Goal: Information Seeking & Learning: Learn about a topic

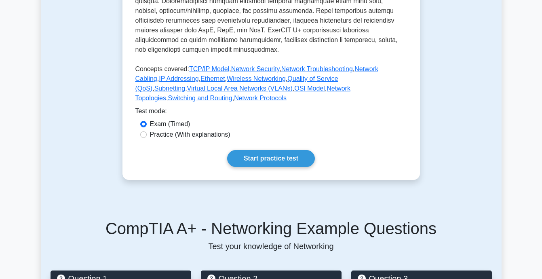
scroll to position [283, 0]
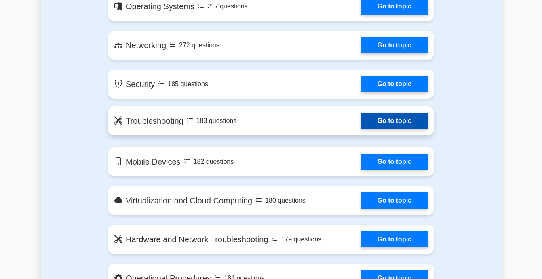
scroll to position [570, 0]
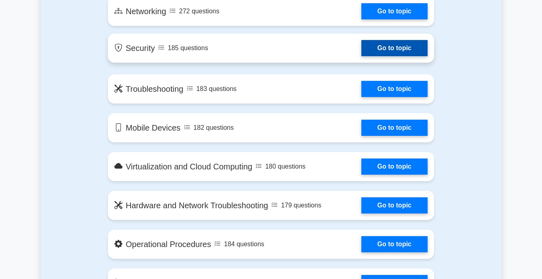
click at [361, 55] on link "Go to topic" at bounding box center [394, 48] width 66 height 16
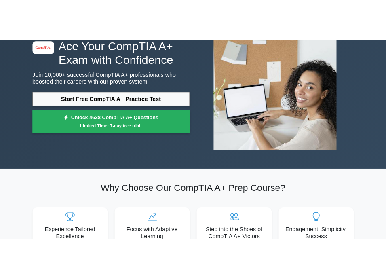
scroll to position [0, 0]
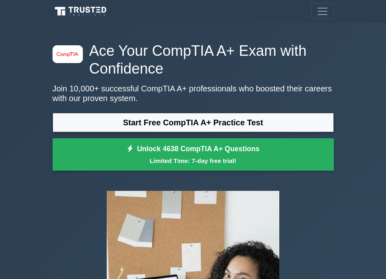
click at [95, 8] on icon at bounding box center [82, 12] width 58 height 12
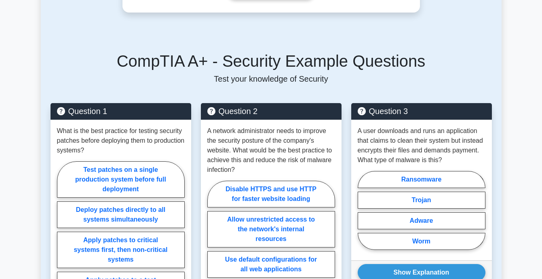
scroll to position [404, 0]
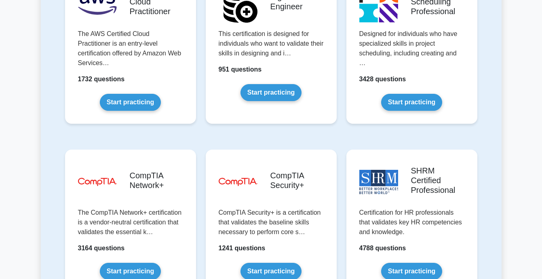
scroll to position [1496, 0]
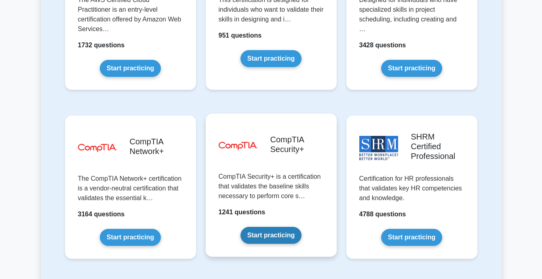
click at [285, 227] on link "Start practicing" at bounding box center [270, 235] width 61 height 17
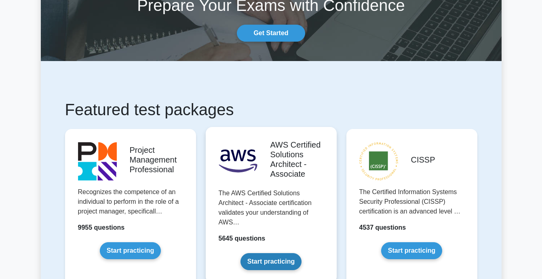
scroll to position [0, 0]
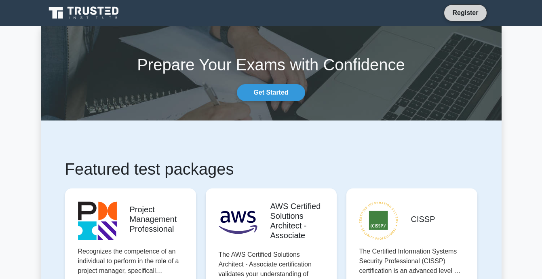
click at [386, 11] on link "Register" at bounding box center [465, 13] width 36 height 10
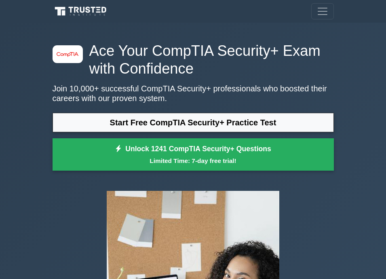
click at [320, 80] on div "image/svg+xml Ace Your CompTIA Security+ Exam with Confidence Join 10,000+ succ…" at bounding box center [193, 108] width 291 height 133
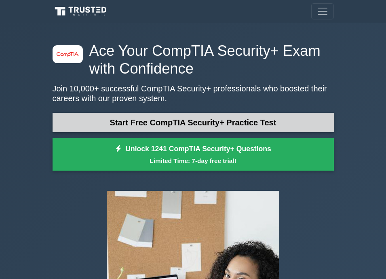
click at [259, 123] on link "Start Free CompTIA Security+ Practice Test" at bounding box center [193, 122] width 281 height 19
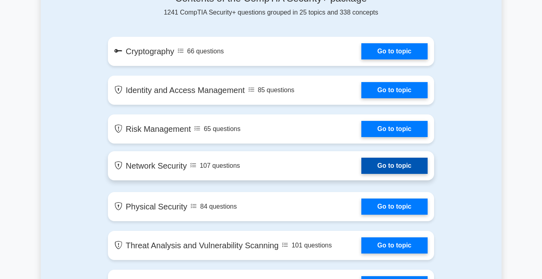
scroll to position [485, 0]
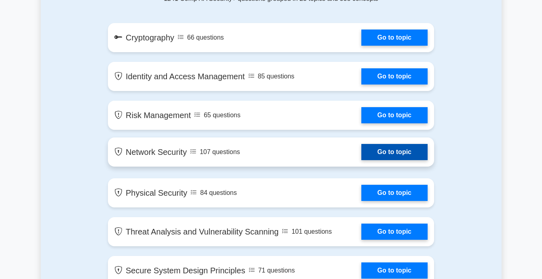
click at [403, 158] on link "Go to topic" at bounding box center [394, 152] width 66 height 16
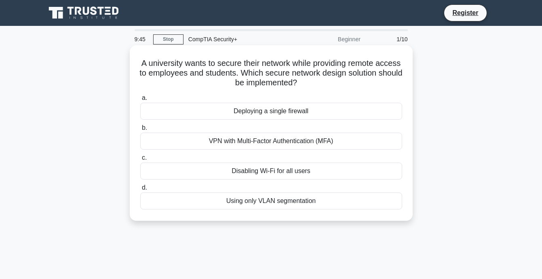
click at [359, 200] on div "Using only VLAN segmentation" at bounding box center [271, 200] width 262 height 17
click at [140, 190] on input "d. Using only VLAN segmentation" at bounding box center [140, 187] width 0 height 5
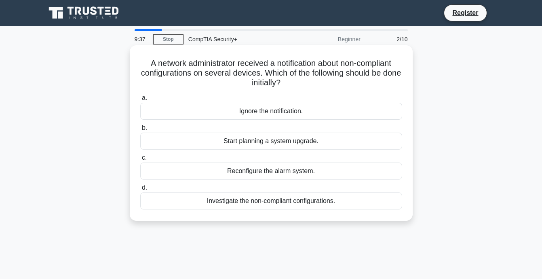
click at [354, 141] on div "Start planning a system upgrade." at bounding box center [271, 141] width 262 height 17
click at [140, 131] on input "b. Start planning a system upgrade." at bounding box center [140, 127] width 0 height 5
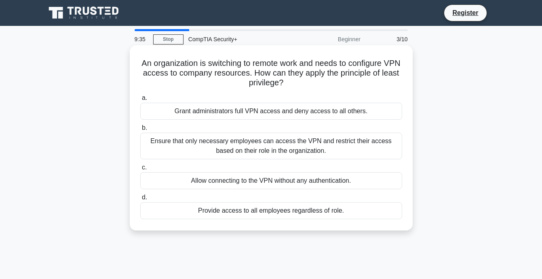
click at [358, 147] on div "Ensure that only necessary employees can access the VPN and restrict their acce…" at bounding box center [271, 146] width 262 height 27
click at [140, 131] on input "b. Ensure that only necessary employees can access the VPN and restrict their a…" at bounding box center [140, 127] width 0 height 5
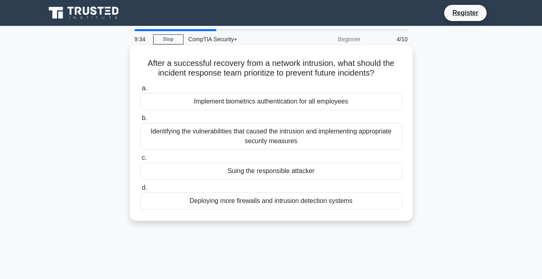
click at [373, 176] on div "Suing the responsible attacker" at bounding box center [271, 170] width 262 height 17
click at [140, 160] on input "c. Suing the responsible attacker" at bounding box center [140, 157] width 0 height 5
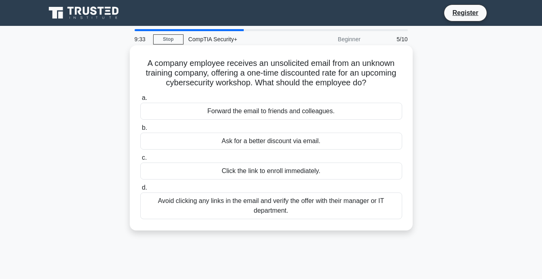
click at [377, 171] on div "Click the link to enroll immediately." at bounding box center [271, 170] width 262 height 17
click at [140, 160] on input "c. Click the link to enroll immediately." at bounding box center [140, 157] width 0 height 5
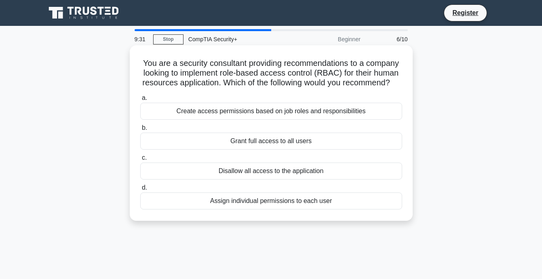
click at [349, 149] on div "Grant full access to all users" at bounding box center [271, 141] width 262 height 17
click at [140, 131] on input "b. Grant full access to all users" at bounding box center [140, 127] width 0 height 5
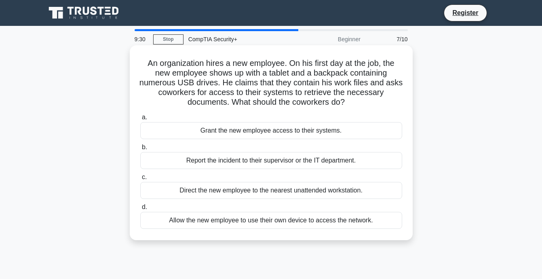
click at [347, 160] on div "Report the incident to their supervisor or the IT department." at bounding box center [271, 160] width 262 height 17
click at [140, 150] on input "b. Report the incident to their supervisor or the IT department." at bounding box center [140, 147] width 0 height 5
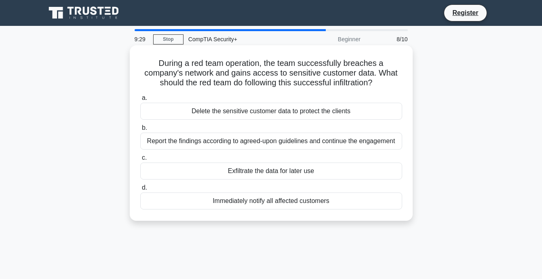
click at [356, 110] on div "Delete the sensitive customer data to protect the clients" at bounding box center [271, 111] width 262 height 17
click at [140, 101] on input "a. Delete the sensitive customer data to protect the clients" at bounding box center [140, 97] width 0 height 5
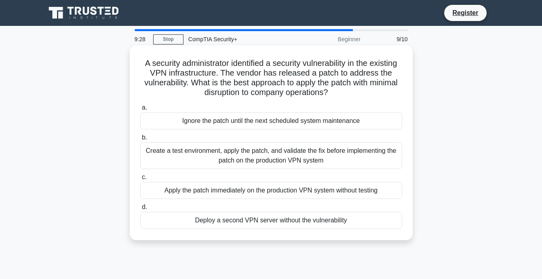
click at [351, 160] on div "Create a test environment, apply the patch, and validate the fix before impleme…" at bounding box center [271, 155] width 262 height 27
click at [140, 140] on input "b. Create a test environment, apply the patch, and validate the fix before impl…" at bounding box center [140, 137] width 0 height 5
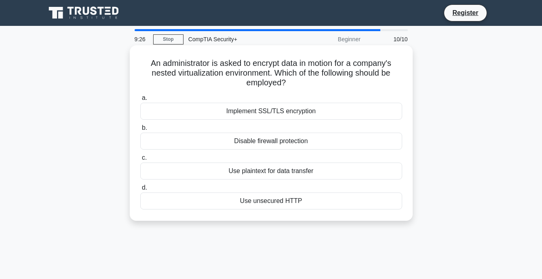
click at [360, 140] on div "Disable firewall protection" at bounding box center [271, 141] width 262 height 17
click at [140, 131] on input "b. Disable firewall protection" at bounding box center [140, 127] width 0 height 5
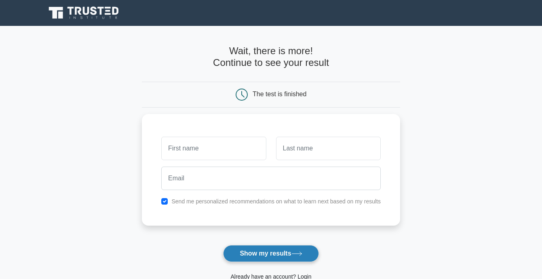
click at [291, 251] on button "Show my results" at bounding box center [270, 253] width 95 height 17
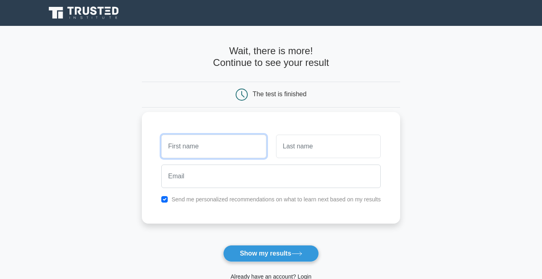
click at [229, 139] on input "text" at bounding box center [213, 146] width 105 height 23
type input "[PERSON_NAME]"
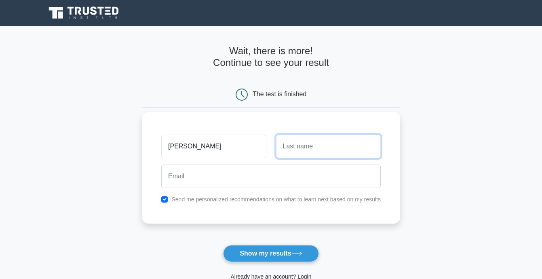
click at [291, 154] on input "text" at bounding box center [328, 146] width 105 height 23
type input "Ventura"
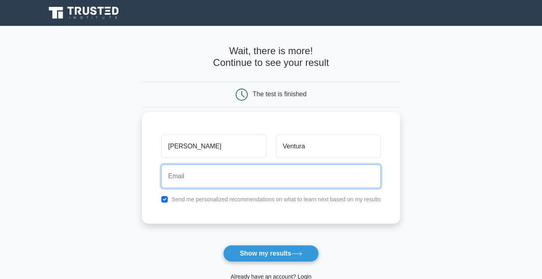
click at [224, 176] on input "email" at bounding box center [270, 176] width 219 height 23
type input "alynmaeventura@gmail.com"
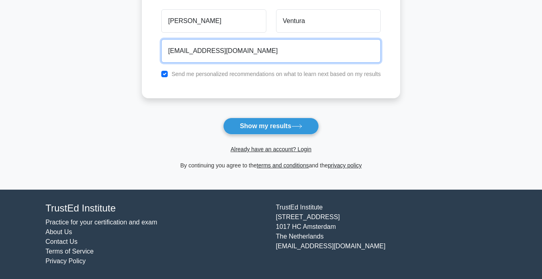
scroll to position [128, 0]
click at [223, 118] on button "Show my results" at bounding box center [270, 126] width 95 height 17
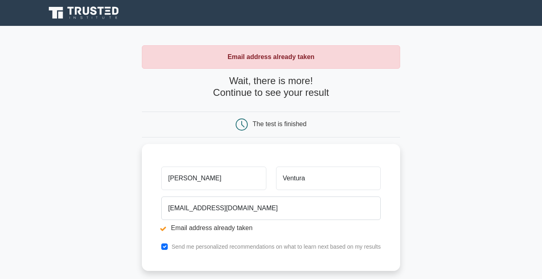
scroll to position [162, 0]
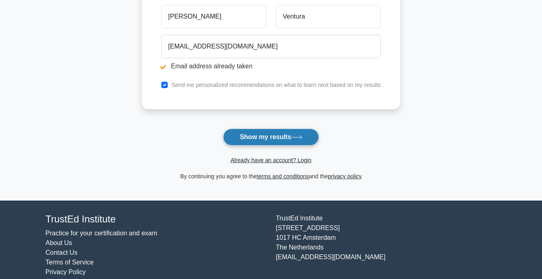
click at [307, 133] on button "Show my results" at bounding box center [270, 137] width 95 height 17
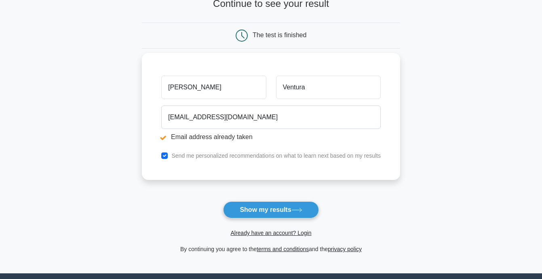
scroll to position [121, 0]
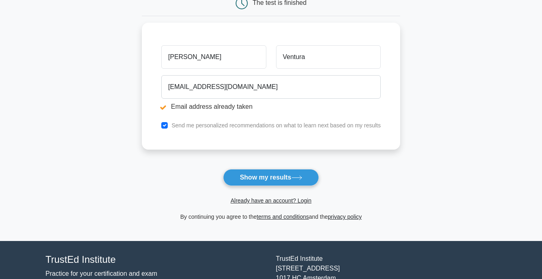
click at [111, 76] on main "Email address already taken Wait, there is more! Continue to see your result Th…" at bounding box center [271, 73] width 542 height 336
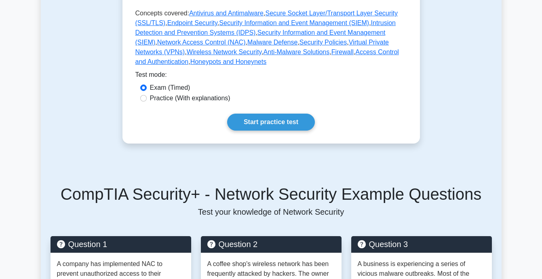
scroll to position [445, 0]
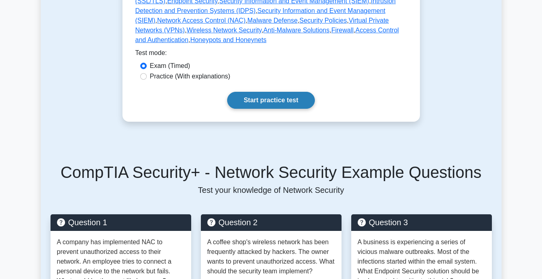
click at [274, 92] on link "Start practice test" at bounding box center [271, 100] width 88 height 17
click at [179, 72] on label "Practice (With explanations)" at bounding box center [190, 77] width 80 height 10
click at [147, 73] on input "Practice (With explanations)" at bounding box center [143, 76] width 6 height 6
radio input "true"
click at [292, 92] on link "Start practice test" at bounding box center [271, 100] width 88 height 17
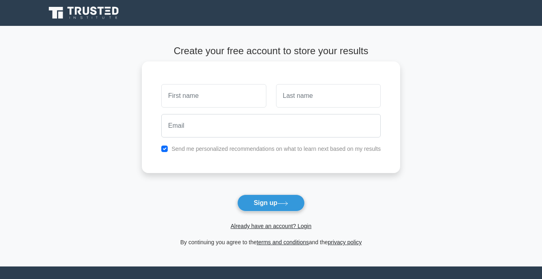
click at [243, 95] on input "text" at bounding box center [213, 95] width 105 height 23
type input "[PERSON_NAME]"
click at [361, 100] on input "text" at bounding box center [328, 95] width 105 height 23
type input "Ventura"
type input "[EMAIL_ADDRESS][DOMAIN_NAME]"
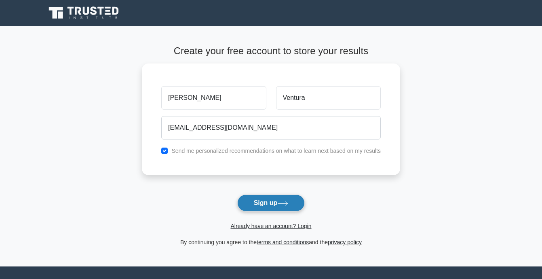
click at [259, 204] on button "Sign up" at bounding box center [271, 202] width 68 height 17
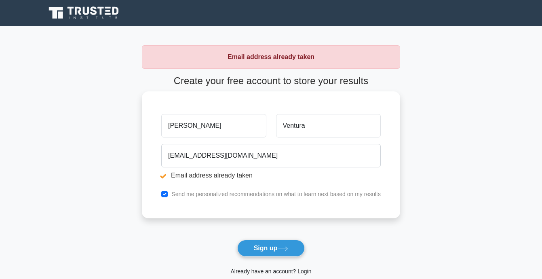
click at [213, 128] on input "[PERSON_NAME]" at bounding box center [213, 125] width 105 height 23
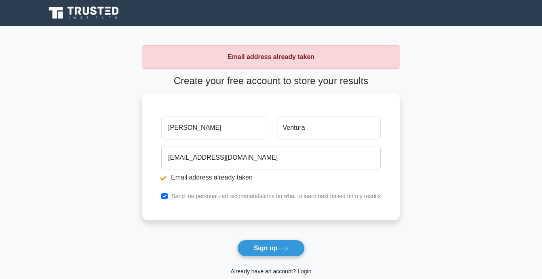
click at [254, 251] on button "Sign up" at bounding box center [271, 248] width 68 height 17
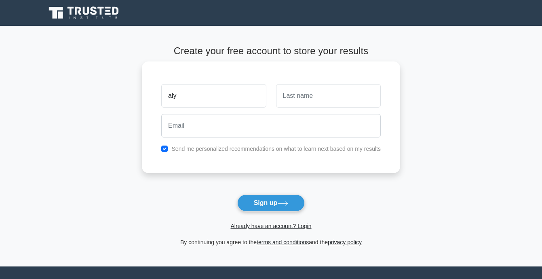
type input "[PERSON_NAME]"
type input "Ventura"
type input "[EMAIL_ADDRESS][DOMAIN_NAME]"
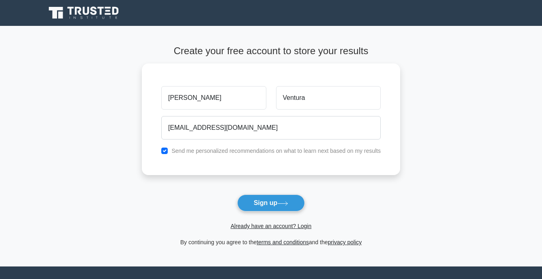
click at [282, 201] on button "Sign up" at bounding box center [271, 202] width 68 height 17
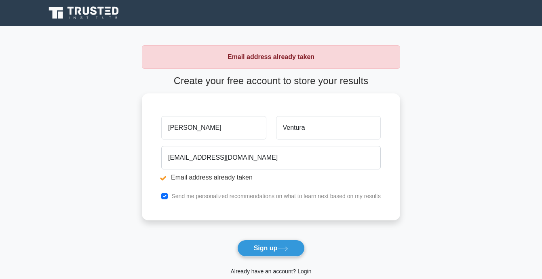
click at [91, 6] on icon at bounding box center [85, 12] width 78 height 15
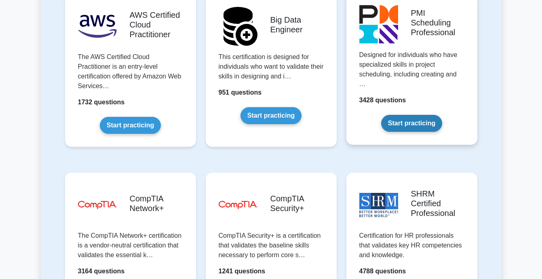
scroll to position [1576, 0]
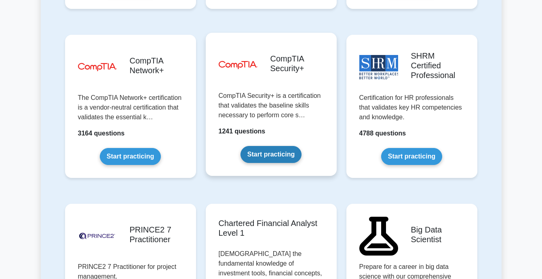
drag, startPoint x: 302, startPoint y: 109, endPoint x: 295, endPoint y: 105, distance: 7.6
click at [295, 146] on link "Start practicing" at bounding box center [270, 154] width 61 height 17
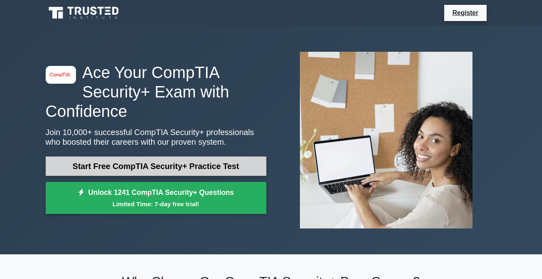
click at [206, 165] on link "Start Free CompTIA Security+ Practice Test" at bounding box center [156, 165] width 221 height 19
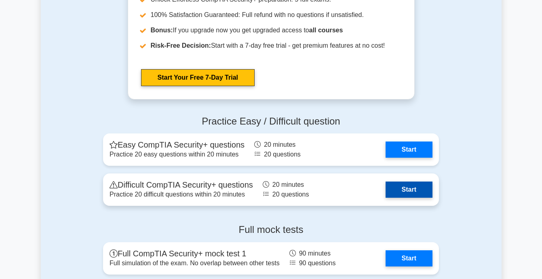
scroll to position [1698, 0]
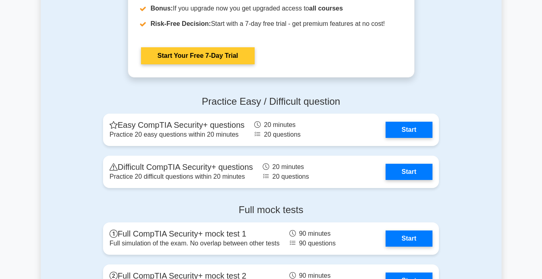
click at [230, 59] on link "Start Your Free 7-Day Trial" at bounding box center [198, 55] width 114 height 17
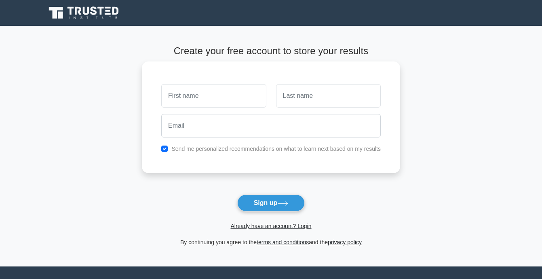
click at [236, 91] on input "text" at bounding box center [213, 95] width 105 height 23
type input "[PERSON_NAME]"
type input "Ventura"
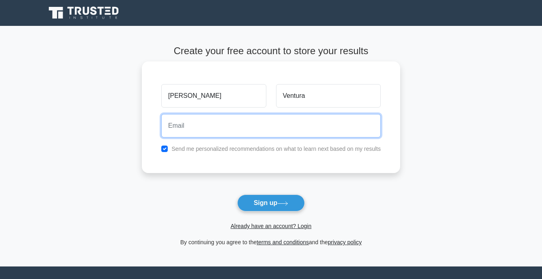
type input "[EMAIL_ADDRESS][DOMAIN_NAME]"
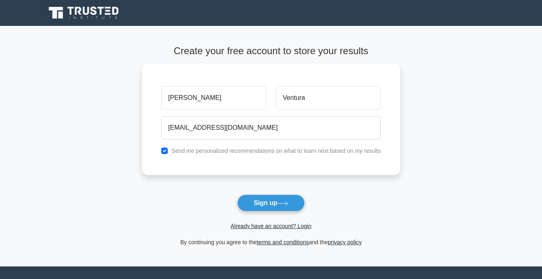
click at [257, 203] on button "Sign up" at bounding box center [271, 202] width 68 height 17
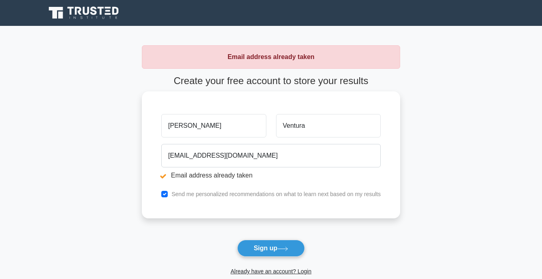
click at [245, 116] on input "[PERSON_NAME]" at bounding box center [213, 125] width 105 height 23
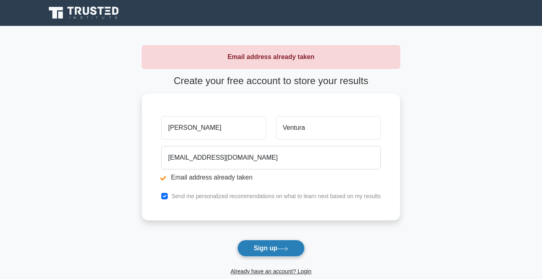
type input "[PERSON_NAME]"
click at [274, 246] on button "Sign up" at bounding box center [271, 248] width 68 height 17
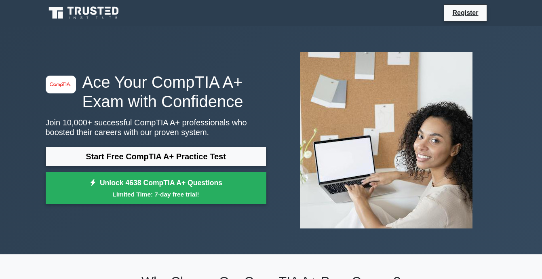
click at [65, 10] on icon at bounding box center [85, 12] width 78 height 15
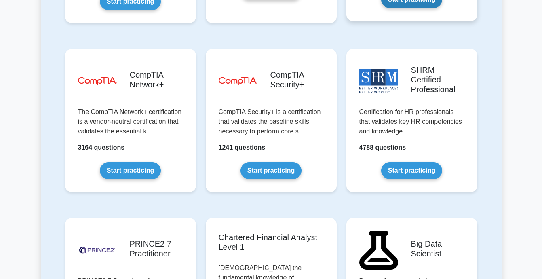
scroll to position [1576, 0]
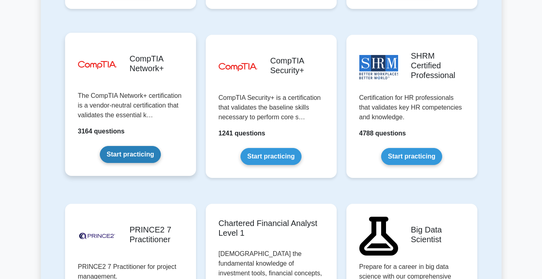
click at [127, 146] on link "Start practicing" at bounding box center [130, 154] width 61 height 17
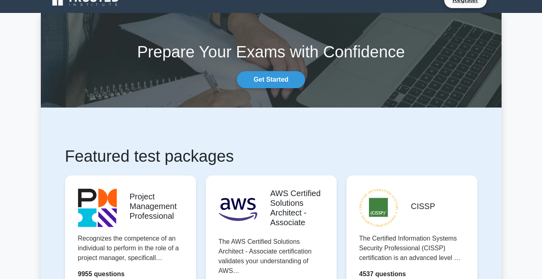
scroll to position [0, 0]
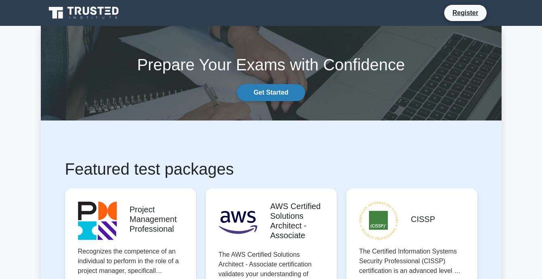
click at [278, 89] on link "Get Started" at bounding box center [271, 92] width 68 height 17
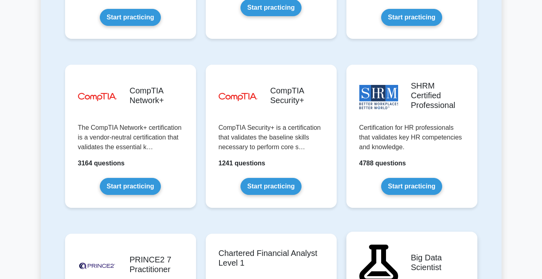
scroll to position [1536, 0]
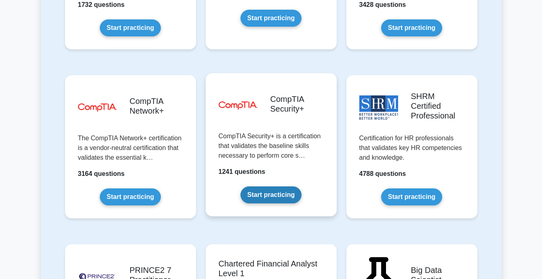
click at [285, 186] on link "Start practicing" at bounding box center [270, 194] width 61 height 17
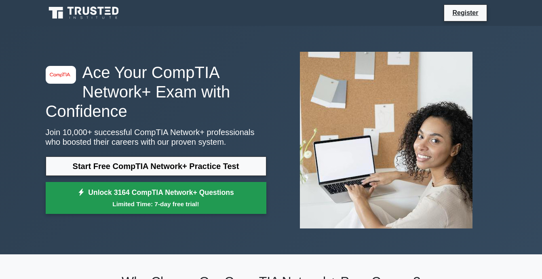
click at [204, 204] on small "Limited Time: 7-day free trial!" at bounding box center [156, 203] width 200 height 9
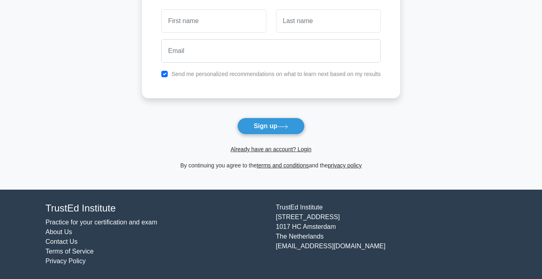
scroll to position [77, 0]
click at [293, 150] on link "Already have an account? Login" at bounding box center [270, 149] width 81 height 6
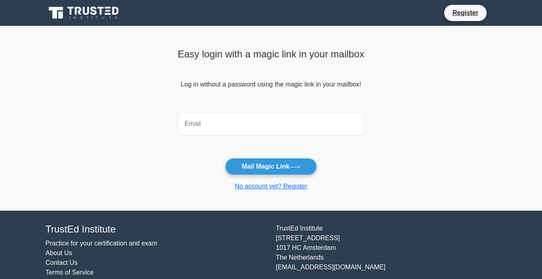
click at [238, 120] on input "email" at bounding box center [271, 123] width 187 height 23
type input "[EMAIL_ADDRESS][DOMAIN_NAME]"
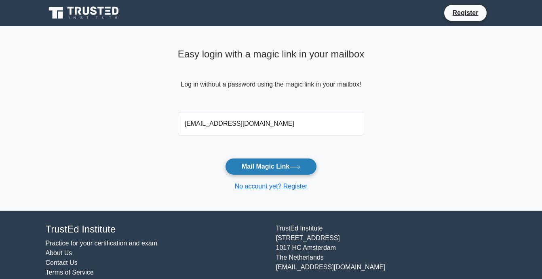
click at [257, 169] on button "Mail Magic Link" at bounding box center [271, 166] width 92 height 17
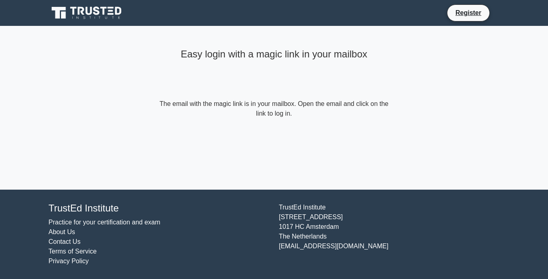
click at [277, 116] on form "The email with the magic link is in your mailbox. Open the email and click on t…" at bounding box center [274, 108] width 233 height 19
click at [474, 10] on link "Register" at bounding box center [469, 13] width 36 height 10
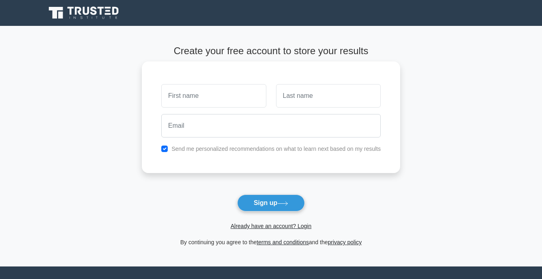
click at [227, 95] on input "text" at bounding box center [213, 95] width 105 height 23
type input "[PERSON_NAME]"
type input "Ventura"
type input "[EMAIL_ADDRESS][DOMAIN_NAME]"
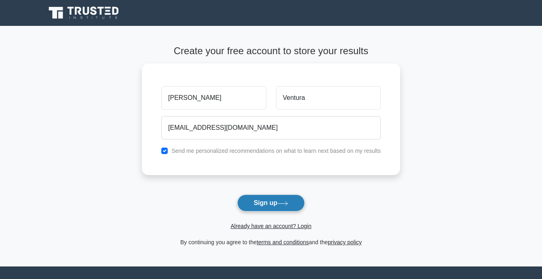
click at [280, 201] on button "Sign up" at bounding box center [271, 202] width 68 height 17
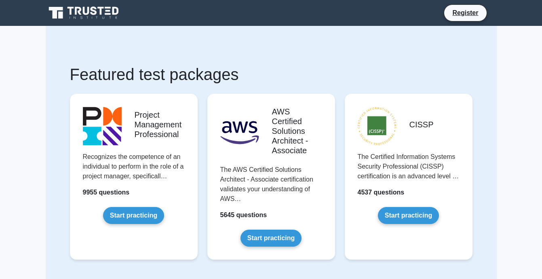
drag, startPoint x: 493, startPoint y: 0, endPoint x: 295, endPoint y: 49, distance: 203.6
click at [469, 16] on link "Register" at bounding box center [465, 13] width 36 height 10
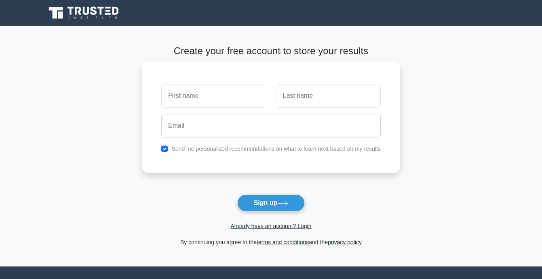
click at [240, 90] on input "text" at bounding box center [213, 95] width 105 height 23
click at [293, 100] on input "text" at bounding box center [328, 95] width 105 height 23
click at [198, 95] on input "Alyna" at bounding box center [213, 95] width 105 height 23
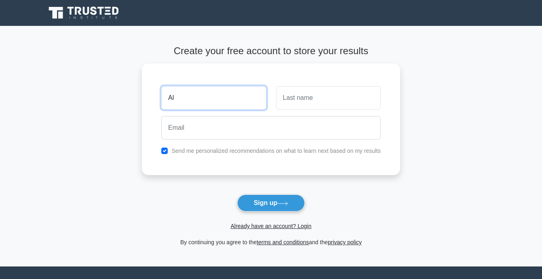
type input "A"
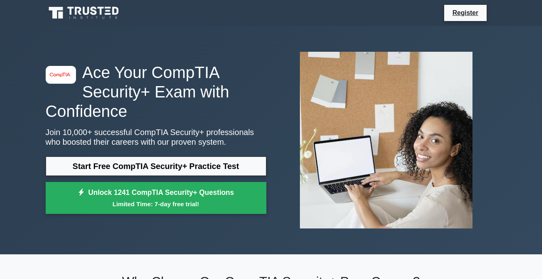
click at [84, 7] on icon at bounding box center [86, 11] width 6 height 8
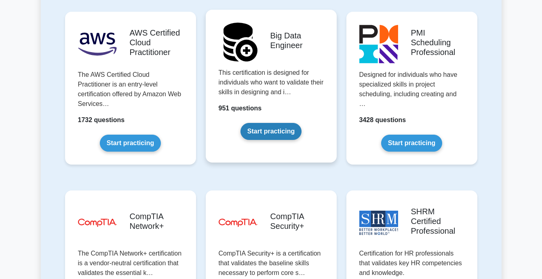
scroll to position [1536, 0]
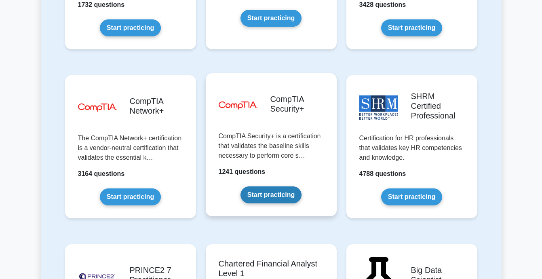
click at [271, 186] on link "Start practicing" at bounding box center [270, 194] width 61 height 17
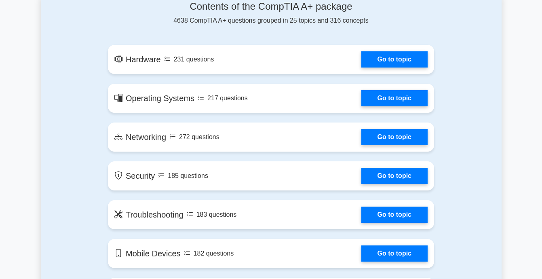
scroll to position [445, 0]
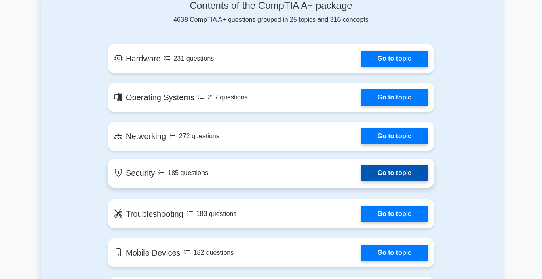
click at [375, 171] on link "Go to topic" at bounding box center [394, 173] width 66 height 16
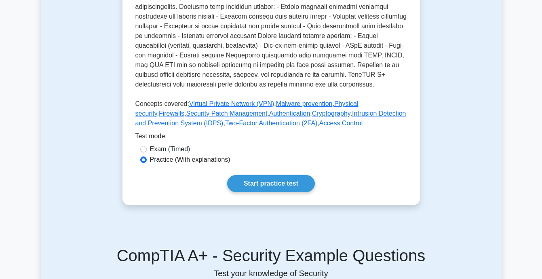
scroll to position [404, 0]
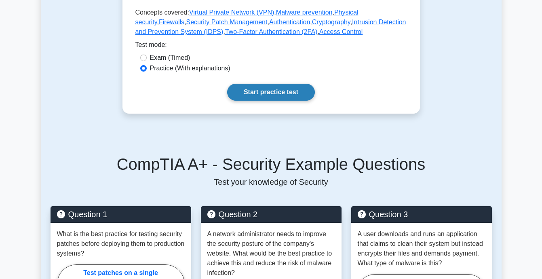
click at [256, 86] on link "Start practice test" at bounding box center [271, 92] width 88 height 17
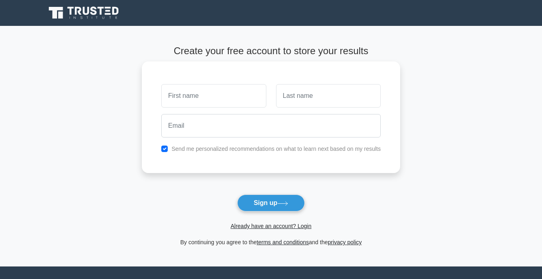
click at [256, 91] on input "text" at bounding box center [213, 95] width 105 height 23
type input "[PERSON_NAME]"
type input "Ventura"
type input "[EMAIL_ADDRESS][DOMAIN_NAME]"
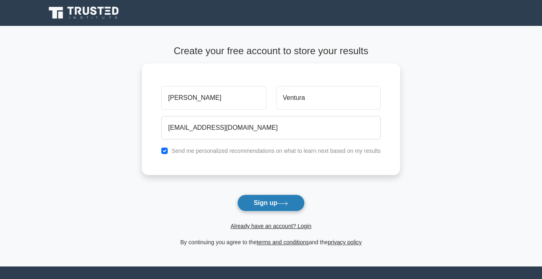
click at [279, 199] on button "Sign up" at bounding box center [271, 202] width 68 height 17
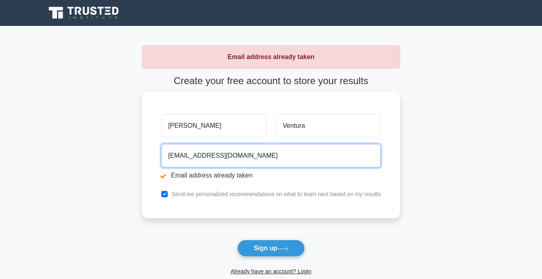
click at [181, 158] on input "[EMAIL_ADDRESS][DOMAIN_NAME]" at bounding box center [270, 155] width 219 height 23
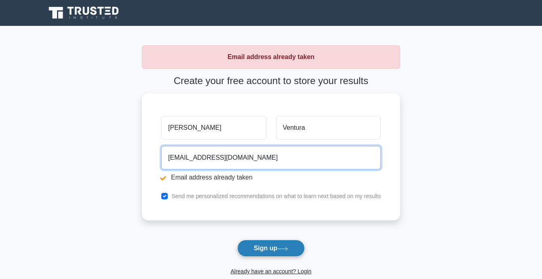
type input "[EMAIL_ADDRESS][DOMAIN_NAME]"
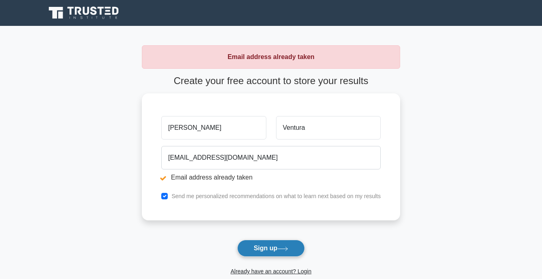
click at [268, 244] on button "Sign up" at bounding box center [271, 248] width 68 height 17
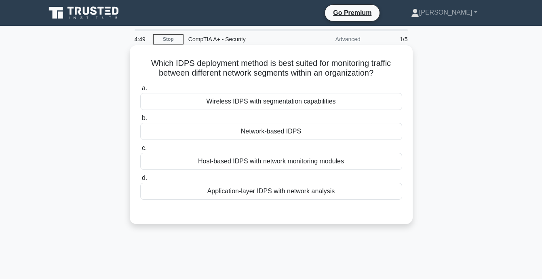
click at [357, 133] on div "Network-based IDPS" at bounding box center [271, 131] width 262 height 17
click at [140, 121] on input "b. Network-based IDPS" at bounding box center [140, 118] width 0 height 5
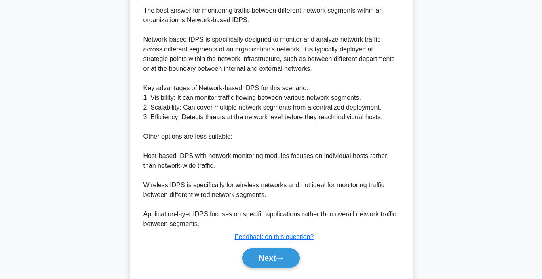
scroll to position [249, 0]
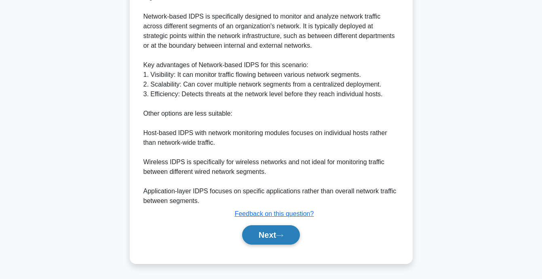
click at [290, 234] on button "Next" at bounding box center [271, 234] width 58 height 19
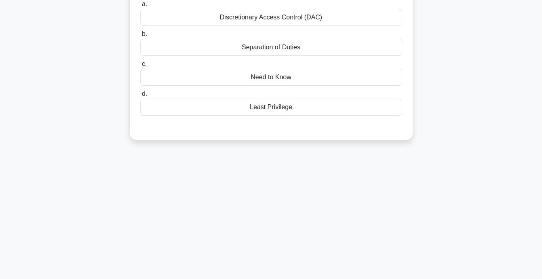
scroll to position [0, 0]
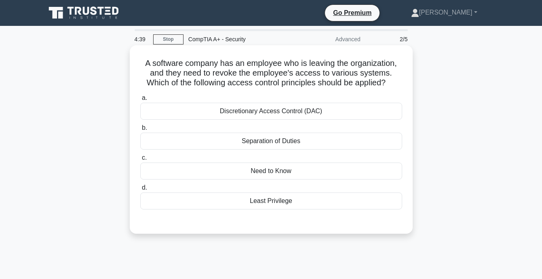
click at [334, 203] on div "Least Privilege" at bounding box center [271, 200] width 262 height 17
click at [140, 190] on input "d. Least Privilege" at bounding box center [140, 187] width 0 height 5
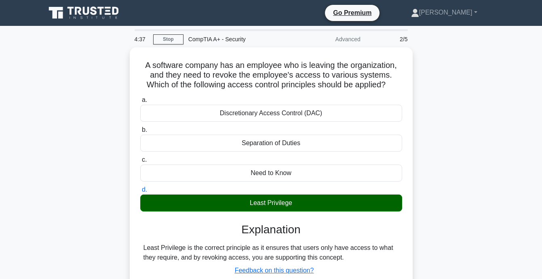
scroll to position [158, 0]
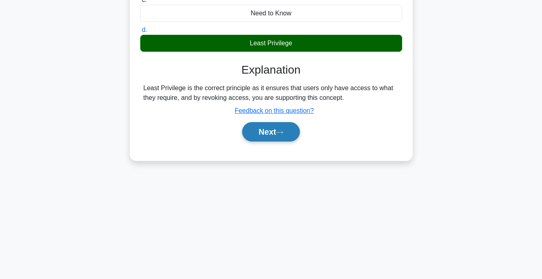
click at [269, 135] on button "Next" at bounding box center [271, 131] width 58 height 19
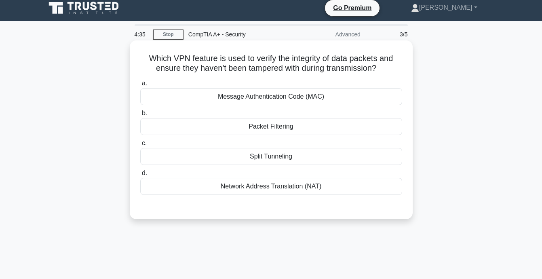
scroll to position [0, 0]
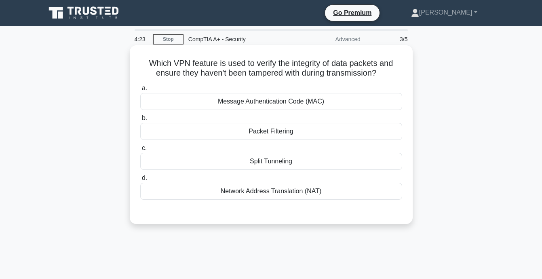
click at [293, 165] on div "Split Tunneling" at bounding box center [271, 161] width 262 height 17
click at [140, 151] on input "c. Split Tunneling" at bounding box center [140, 148] width 0 height 5
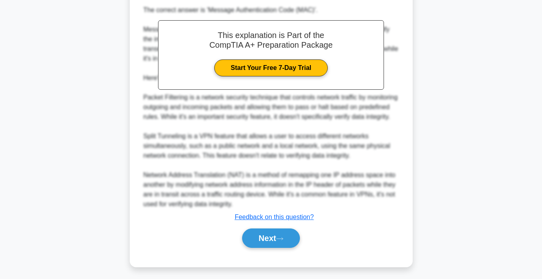
scroll to position [240, 0]
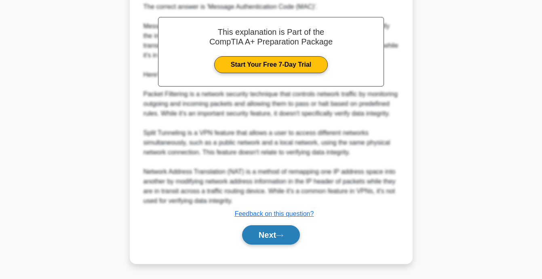
click at [270, 236] on button "Next" at bounding box center [271, 234] width 58 height 19
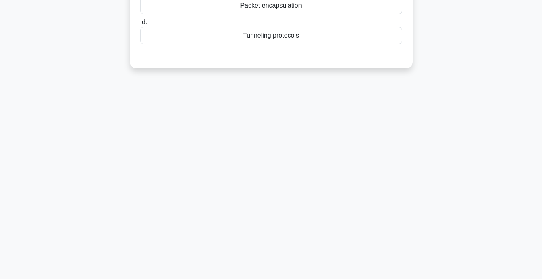
scroll to position [0, 0]
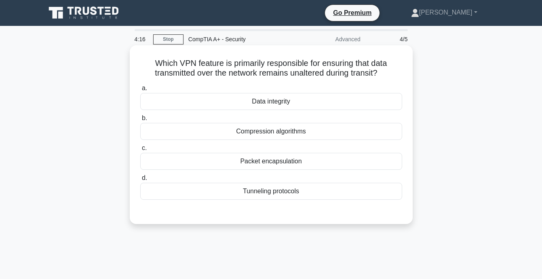
click at [300, 191] on div "Tunneling protocols" at bounding box center [271, 191] width 262 height 17
click at [140, 181] on input "d. Tunneling protocols" at bounding box center [140, 177] width 0 height 5
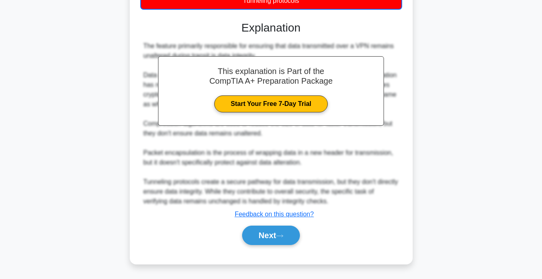
scroll to position [192, 0]
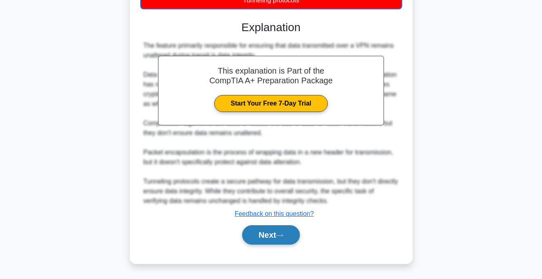
click at [279, 233] on button "Next" at bounding box center [271, 234] width 58 height 19
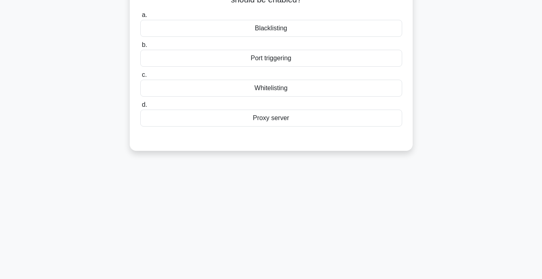
scroll to position [0, 0]
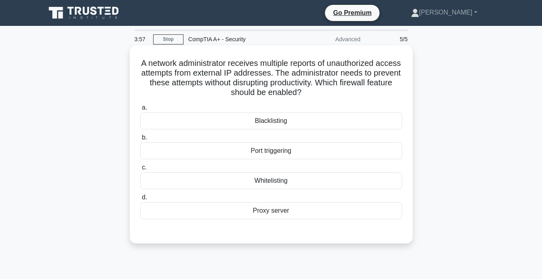
click at [280, 205] on div "Proxy server" at bounding box center [271, 210] width 262 height 17
click at [140, 200] on input "d. Proxy server" at bounding box center [140, 197] width 0 height 5
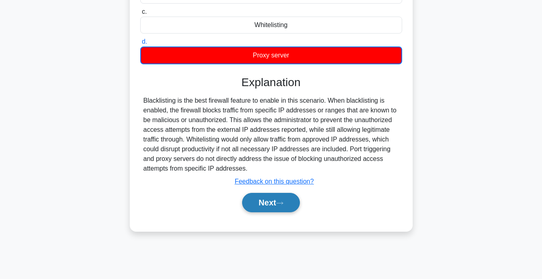
scroll to position [158, 0]
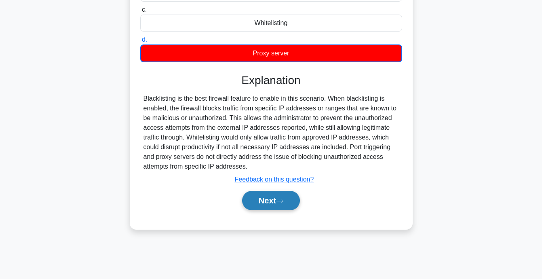
click at [280, 196] on button "Next" at bounding box center [271, 200] width 58 height 19
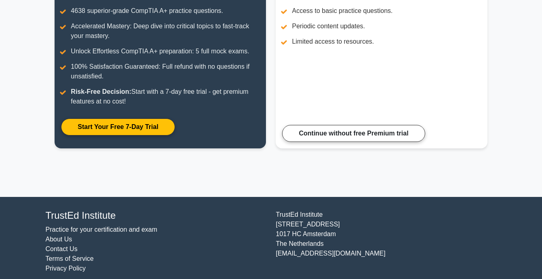
scroll to position [144, 0]
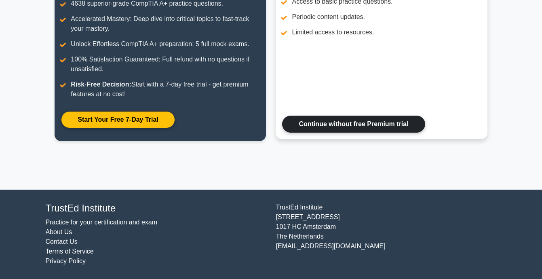
click at [375, 120] on link "Continue without free Premium trial" at bounding box center [353, 124] width 143 height 17
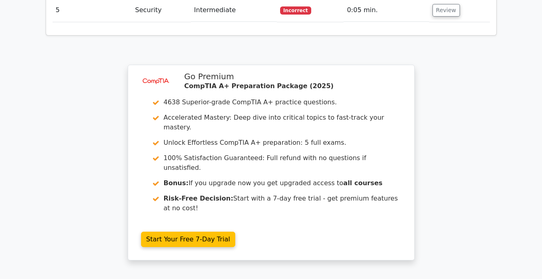
scroll to position [1233, 0]
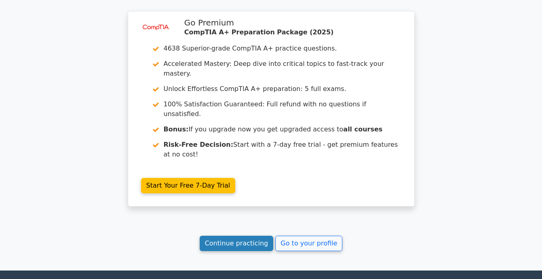
click at [242, 236] on link "Continue practicing" at bounding box center [237, 243] width 74 height 15
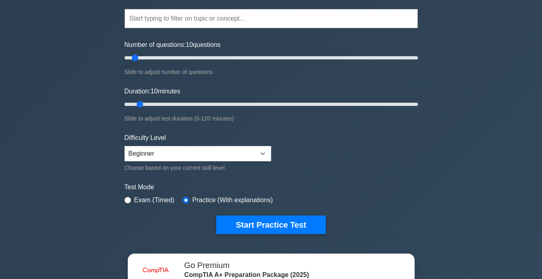
scroll to position [40, 0]
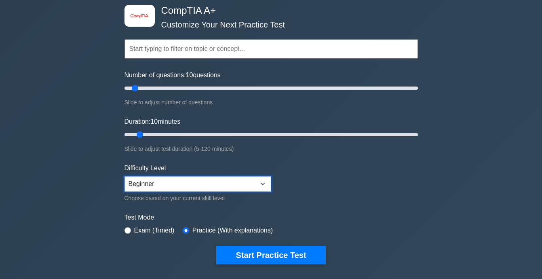
click at [213, 182] on select "Beginner Intermediate Expert" at bounding box center [197, 183] width 147 height 15
click at [263, 182] on select "Beginner Intermediate Expert" at bounding box center [197, 183] width 147 height 15
select select "expert"
click at [124, 176] on select "Beginner Intermediate Expert" at bounding box center [197, 183] width 147 height 15
click at [130, 230] on input "radio" at bounding box center [127, 230] width 6 height 6
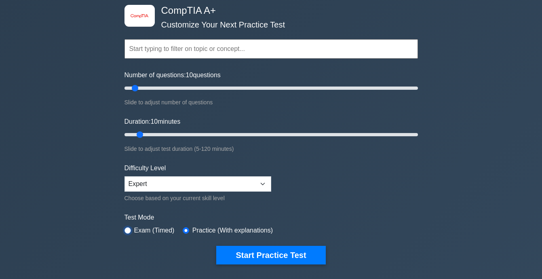
radio input "true"
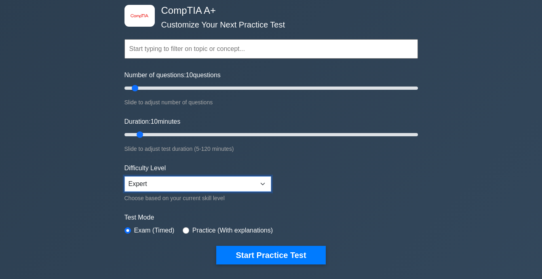
click at [261, 183] on select "Beginner Intermediate Expert" at bounding box center [197, 183] width 147 height 15
select select "beginner"
click at [124, 176] on select "Beginner Intermediate Expert" at bounding box center [197, 183] width 147 height 15
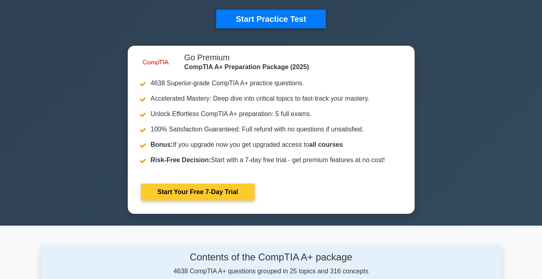
scroll to position [283, 0]
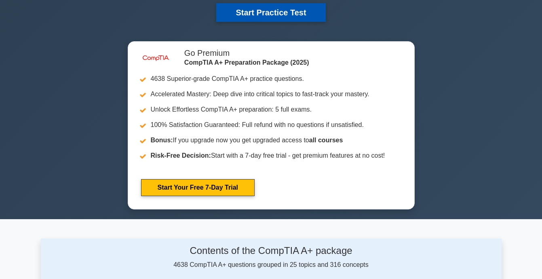
click at [295, 9] on button "Start Practice Test" at bounding box center [270, 12] width 109 height 19
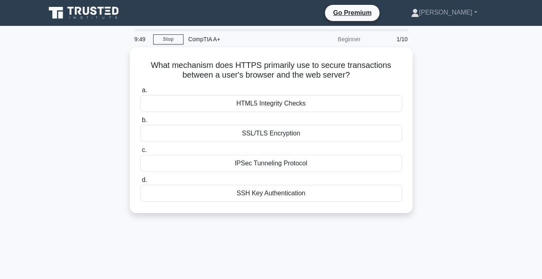
click at [430, 138] on div "What mechanism does HTTPS primarily use to secure transactions between a user's…" at bounding box center [271, 134] width 461 height 175
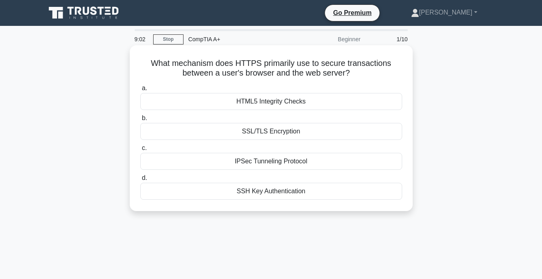
click at [316, 131] on div "SSL/TLS Encryption" at bounding box center [271, 131] width 262 height 17
click at [140, 121] on input "b. SSL/TLS Encryption" at bounding box center [140, 118] width 0 height 5
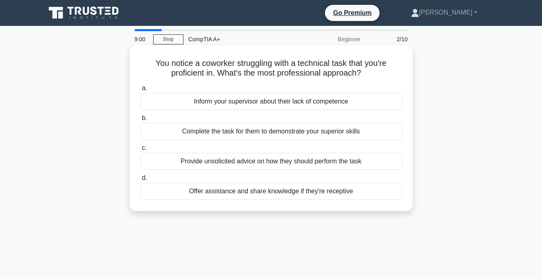
click at [318, 129] on div "Complete the task for them to demonstrate your superior skills" at bounding box center [271, 131] width 262 height 17
click at [140, 121] on input "b. Complete the task for them to demonstrate your superior skills" at bounding box center [140, 118] width 0 height 5
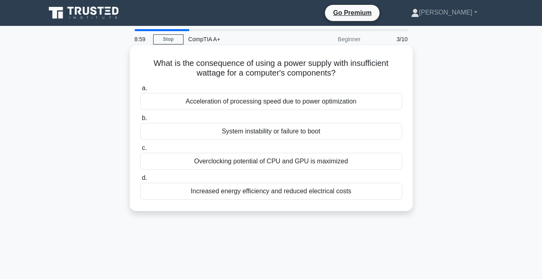
click at [315, 167] on div "Overclocking potential of CPU and GPU is maximized" at bounding box center [271, 161] width 262 height 17
click at [140, 151] on input "c. Overclocking potential of CPU and GPU is maximized" at bounding box center [140, 148] width 0 height 5
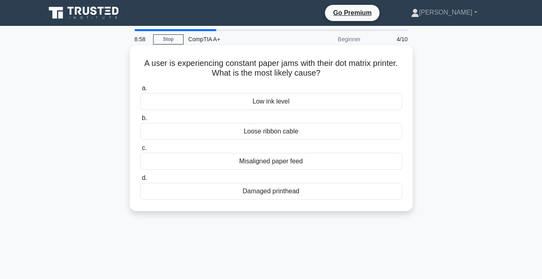
click at [319, 160] on div "Misaligned paper feed" at bounding box center [271, 161] width 262 height 17
click at [140, 151] on input "c. Misaligned paper feed" at bounding box center [140, 148] width 0 height 5
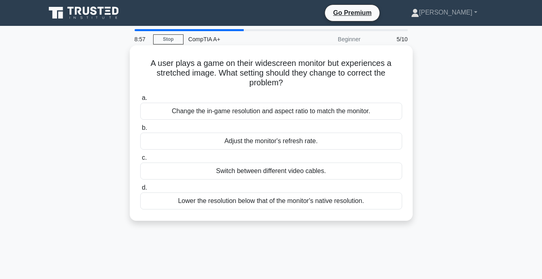
click at [323, 143] on div "Adjust the monitor's refresh rate." at bounding box center [271, 141] width 262 height 17
click at [140, 131] on input "b. Adjust the monitor's refresh rate." at bounding box center [140, 127] width 0 height 5
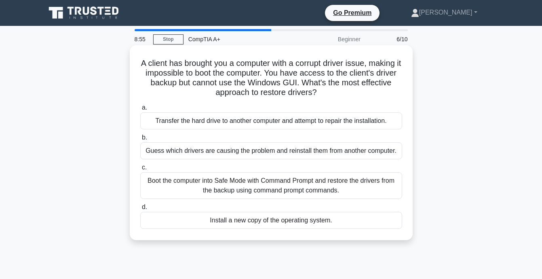
click at [300, 186] on div "Boot the computer into Safe Mode with Command Prompt and restore the drivers fr…" at bounding box center [271, 185] width 262 height 27
click at [140, 170] on input "c. Boot the computer into Safe Mode with Command Prompt and restore the drivers…" at bounding box center [140, 167] width 0 height 5
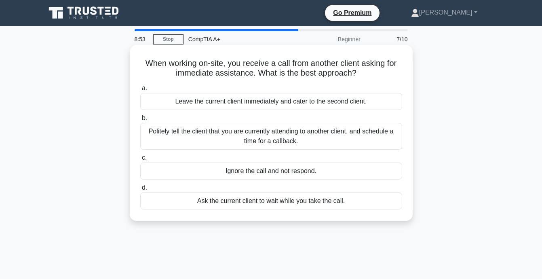
click at [346, 131] on div "Politely tell the client that you are currently attending to another client, an…" at bounding box center [271, 136] width 262 height 27
click at [140, 121] on input "b. Politely tell the client that you are currently attending to another client,…" at bounding box center [140, 118] width 0 height 5
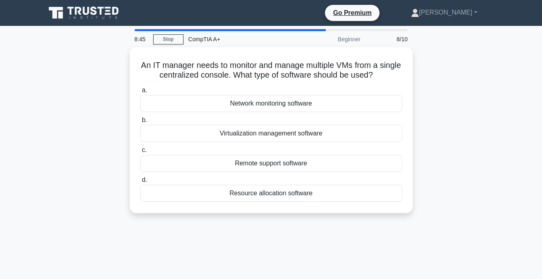
click at [346, 131] on div "Virtualization management software" at bounding box center [271, 133] width 262 height 17
click at [140, 123] on input "b. Virtualization management software" at bounding box center [140, 120] width 0 height 5
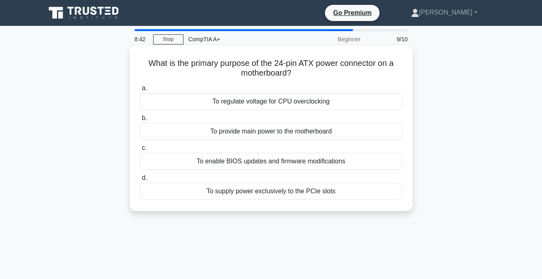
click at [356, 100] on div "To regulate voltage for CPU overclocking" at bounding box center [271, 101] width 262 height 17
click at [140, 91] on input "a. To regulate voltage for CPU overclocking" at bounding box center [140, 88] width 0 height 5
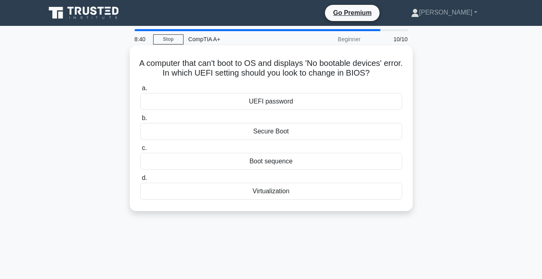
click at [352, 130] on div "Secure Boot" at bounding box center [271, 131] width 262 height 17
click at [140, 121] on input "b. Secure Boot" at bounding box center [140, 118] width 0 height 5
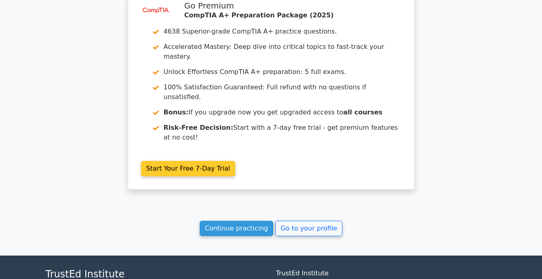
scroll to position [1363, 0]
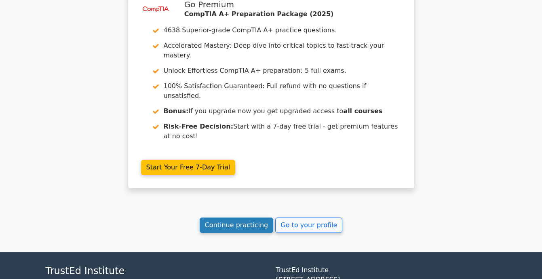
click at [259, 217] on link "Continue practicing" at bounding box center [237, 224] width 74 height 15
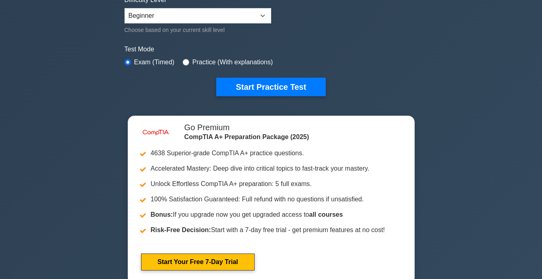
scroll to position [243, 0]
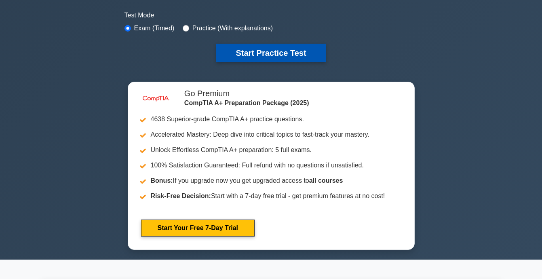
click at [314, 48] on button "Start Practice Test" at bounding box center [270, 53] width 109 height 19
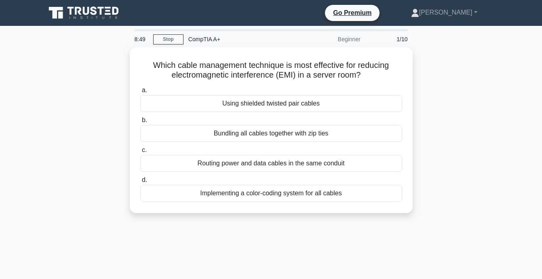
click at [456, 67] on div "Which cable management technique is most effective for reducing electromagnetic…" at bounding box center [271, 134] width 461 height 175
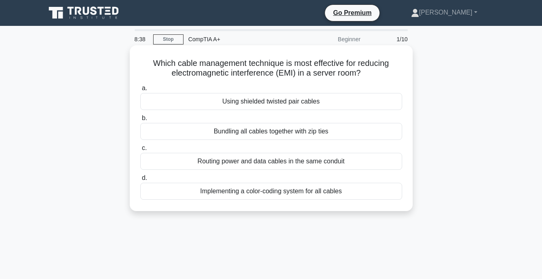
click at [329, 92] on label "a. Using shielded twisted pair cables" at bounding box center [271, 96] width 262 height 27
click at [140, 91] on input "a. Using shielded twisted pair cables" at bounding box center [140, 88] width 0 height 5
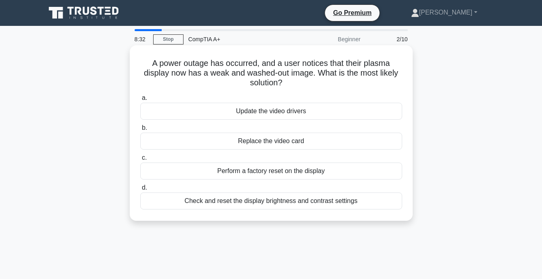
copy body "Alyna Profile Settings 8:33 Stop CompTIA A+ Beginner 2/10 A power outage has oc…"
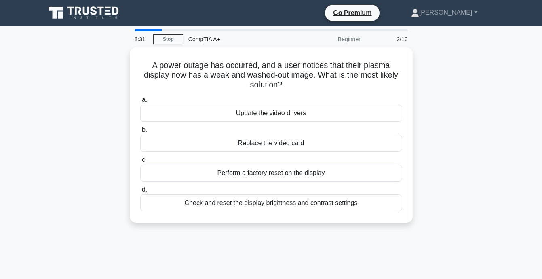
click at [483, 92] on div "A power outage has occurred, and a user notices that their plasma display now h…" at bounding box center [271, 139] width 461 height 185
click at [479, 92] on div "A power outage has occurred, and a user notices that their plasma display now h…" at bounding box center [271, 139] width 461 height 185
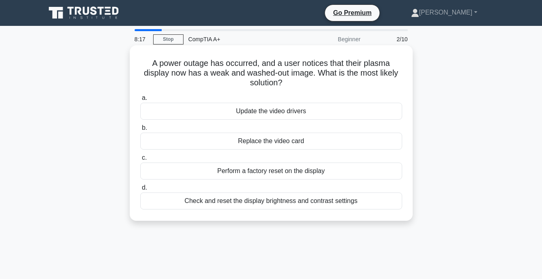
click at [331, 202] on div "Check and reset the display brightness and contrast settings" at bounding box center [271, 200] width 262 height 17
click at [140, 190] on input "d. Check and reset the display brightness and contrast settings" at bounding box center [140, 187] width 0 height 5
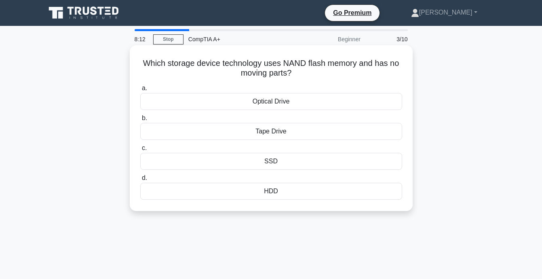
drag, startPoint x: 144, startPoint y: 62, endPoint x: 300, endPoint y: 195, distance: 204.4
click at [300, 195] on div "Which storage device technology uses NAND flash memory and has no moving parts?…" at bounding box center [271, 128] width 276 height 159
copy div "Which storage device technology uses NAND flash memory and has no moving parts?…"
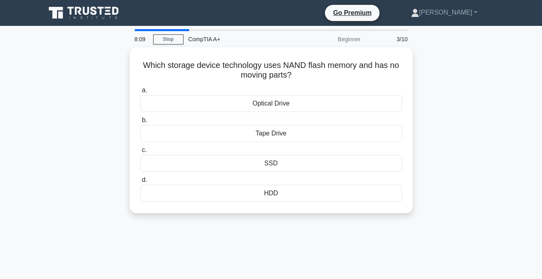
click at [459, 59] on div "Which storage device technology uses NAND flash memory and has no moving parts?…" at bounding box center [271, 134] width 461 height 175
click at [460, 71] on div "Which storage device technology uses NAND flash memory and has no moving parts?…" at bounding box center [271, 134] width 461 height 175
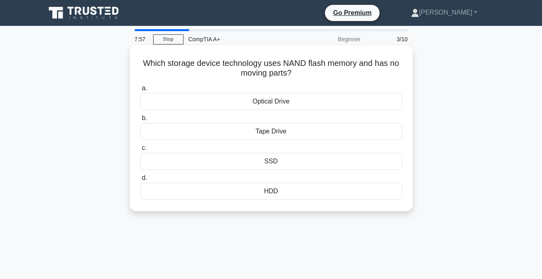
click at [295, 161] on div "SSD" at bounding box center [271, 161] width 262 height 17
click at [140, 151] on input "c. SSD" at bounding box center [140, 148] width 0 height 5
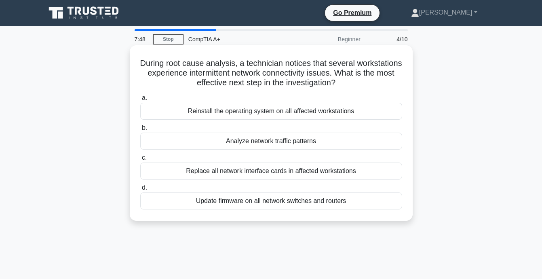
drag, startPoint x: 164, startPoint y: 64, endPoint x: 351, endPoint y: 202, distance: 232.7
click at [351, 202] on div "During root cause analysis, a technician notices that several workstations expe…" at bounding box center [271, 133] width 276 height 169
copy div "During root cause analysis, a technician notices that several workstations expe…"
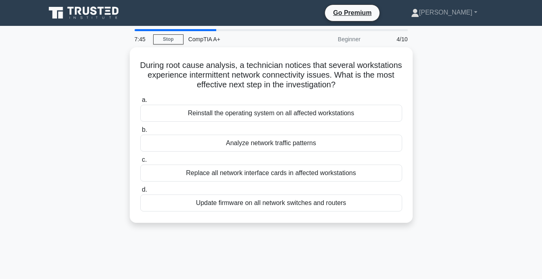
click at [417, 67] on div "During root cause analysis, a technician notices that several workstations expe…" at bounding box center [271, 139] width 461 height 185
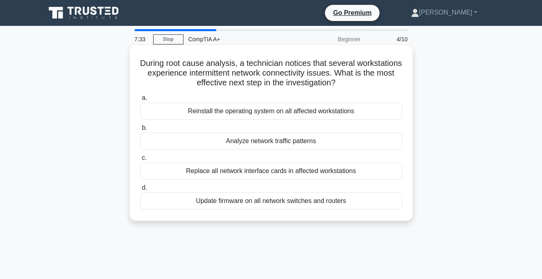
click at [233, 142] on div "Analyze network traffic patterns" at bounding box center [271, 141] width 262 height 17
click at [140, 131] on input "b. Analyze network traffic patterns" at bounding box center [140, 127] width 0 height 5
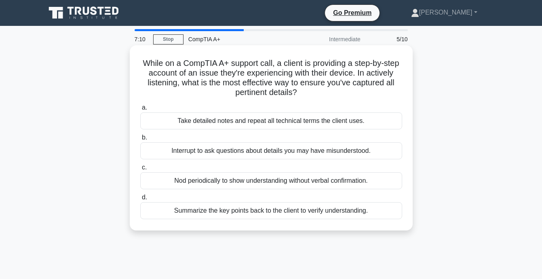
drag, startPoint x: 150, startPoint y: 62, endPoint x: 393, endPoint y: 208, distance: 283.0
click at [393, 208] on div "While on a CompTIA A+ support call, a client is providing a step-by-step accoun…" at bounding box center [271, 138] width 276 height 179
copy div "hile on a CompTIA A+ support call, a client is providing a step-by-step account…"
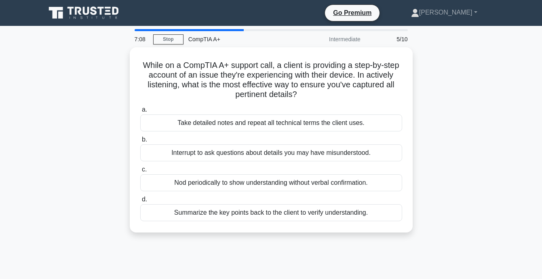
click at [444, 61] on div "While on a CompTIA A+ support call, a client is providing a step-by-step accoun…" at bounding box center [271, 144] width 461 height 195
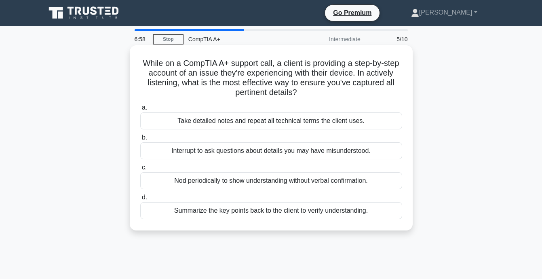
click at [296, 211] on div "Summarize the key points back to the client to verify understanding." at bounding box center [271, 210] width 262 height 17
click at [140, 200] on input "d. Summarize the key points back to the client to verify understanding." at bounding box center [140, 197] width 0 height 5
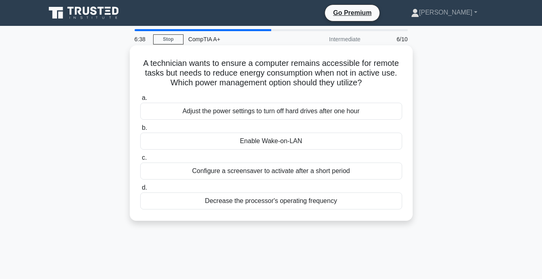
drag, startPoint x: 144, startPoint y: 62, endPoint x: 359, endPoint y: 195, distance: 253.4
click at [359, 195] on div "A technician wants to ensure a computer remains accessible for remote tasks but…" at bounding box center [271, 133] width 276 height 169
drag, startPoint x: 359, startPoint y: 195, endPoint x: 359, endPoint y: 200, distance: 4.4
copy div "technician wants to ensure a computer remains accessible for remote tasks but n…"
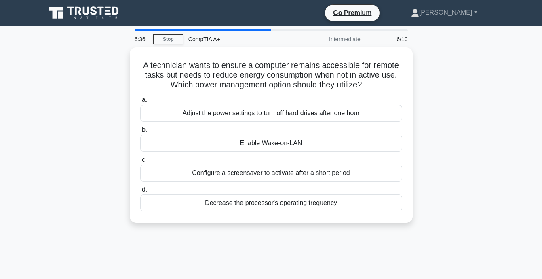
click at [454, 63] on div "A technician wants to ensure a computer remains accessible for remote tasks but…" at bounding box center [271, 139] width 461 height 185
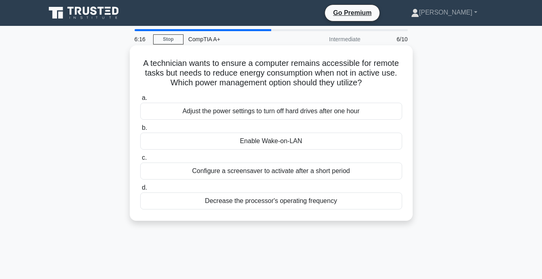
click at [331, 139] on div "Enable Wake-on-LAN" at bounding box center [271, 141] width 262 height 17
click at [140, 131] on input "b. Enable Wake-on-LAN" at bounding box center [140, 127] width 0 height 5
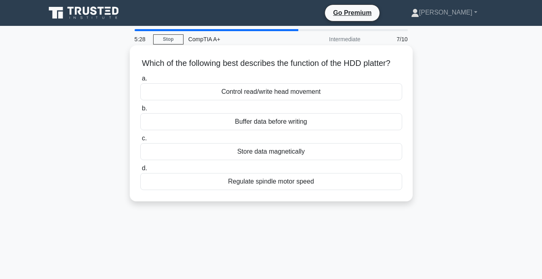
click at [288, 130] on div "Buffer data before writing" at bounding box center [271, 121] width 262 height 17
click at [140, 111] on input "b. Buffer data before writing" at bounding box center [140, 108] width 0 height 5
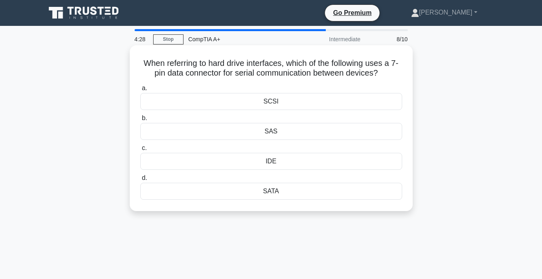
click at [392, 161] on div "IDE" at bounding box center [271, 161] width 262 height 17
click at [140, 151] on input "c. IDE" at bounding box center [140, 148] width 0 height 5
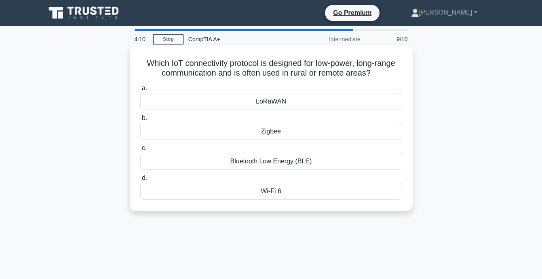
drag, startPoint x: 142, startPoint y: 61, endPoint x: 342, endPoint y: 192, distance: 238.8
click at [342, 192] on div "Which IoT connectivity protocol is designed for low-power, long-range communica…" at bounding box center [271, 128] width 276 height 159
drag, startPoint x: 342, startPoint y: 192, endPoint x: 342, endPoint y: 186, distance: 6.9
copy div "Which IoT connectivity protocol is designed for low-power, long-range communica…"
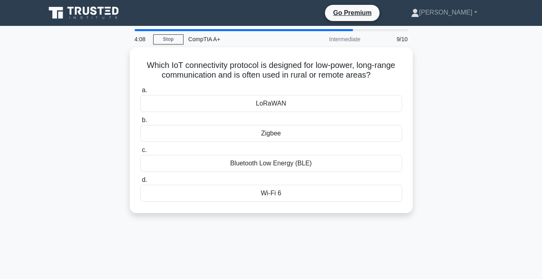
click at [447, 65] on div "Which IoT connectivity protocol is designed for low-power, long-range communica…" at bounding box center [271, 134] width 461 height 175
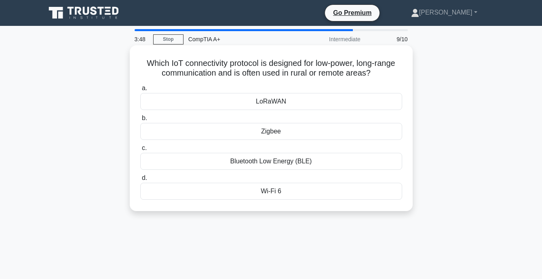
click at [299, 103] on div "LoRaWAN" at bounding box center [271, 101] width 262 height 17
click at [140, 91] on input "a. LoRaWAN" at bounding box center [140, 88] width 0 height 5
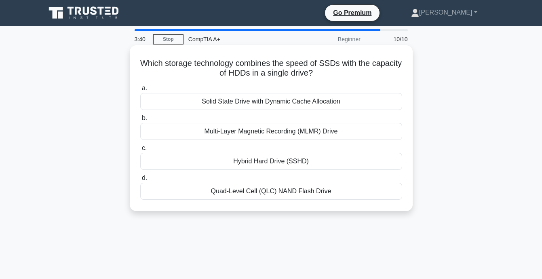
click at [367, 131] on div "Multi-Layer Magnetic Recording (MLMR) Drive" at bounding box center [271, 131] width 262 height 17
click at [140, 121] on input "b. Multi-Layer Magnetic Recording (MLMR) Drive" at bounding box center [140, 118] width 0 height 5
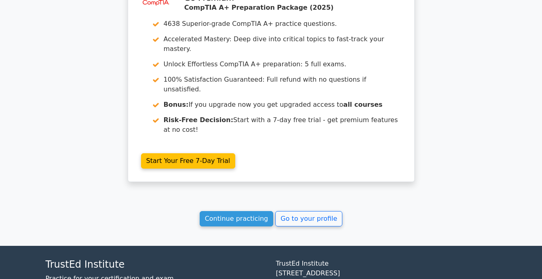
scroll to position [1411, 0]
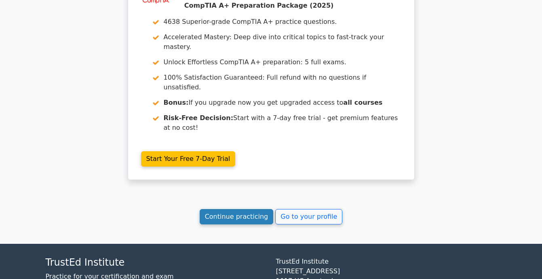
click at [247, 209] on link "Continue practicing" at bounding box center [237, 216] width 74 height 15
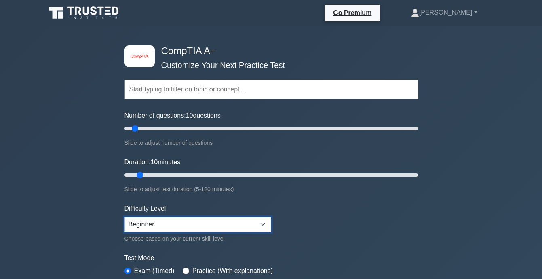
click at [262, 225] on select "Beginner Intermediate Expert" at bounding box center [197, 224] width 147 height 15
select select "intermediate"
click at [124, 217] on select "Beginner Intermediate Expert" at bounding box center [197, 224] width 147 height 15
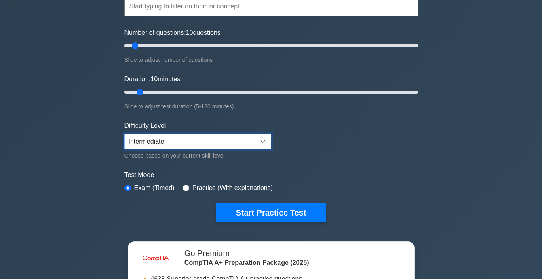
scroll to position [81, 0]
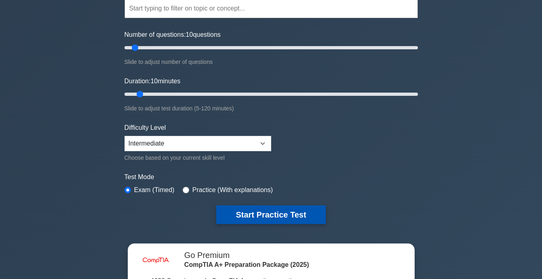
click at [251, 219] on button "Start Practice Test" at bounding box center [270, 214] width 109 height 19
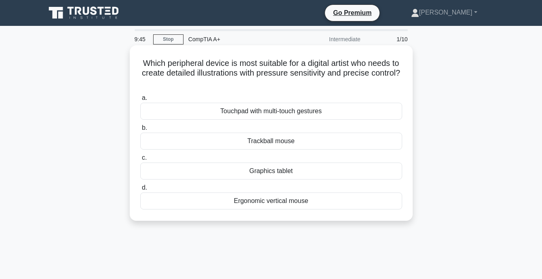
click at [375, 112] on div "Touchpad with multi-touch gestures" at bounding box center [271, 111] width 262 height 17
click at [140, 101] on input "a. Touchpad with multi-touch gestures" at bounding box center [140, 97] width 0 height 5
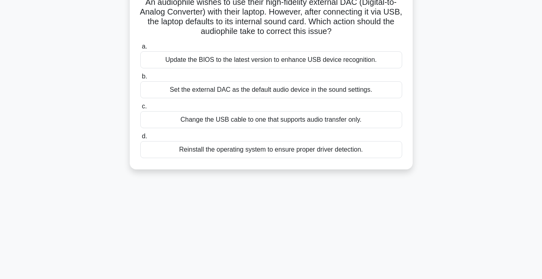
scroll to position [40, 0]
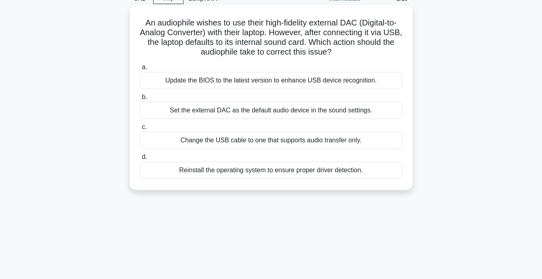
click at [378, 83] on div "Update the BIOS to the latest version to enhance USB device recognition." at bounding box center [271, 80] width 262 height 17
click at [140, 70] on input "a. Update the BIOS to the latest version to enhance USB device recognition." at bounding box center [140, 67] width 0 height 5
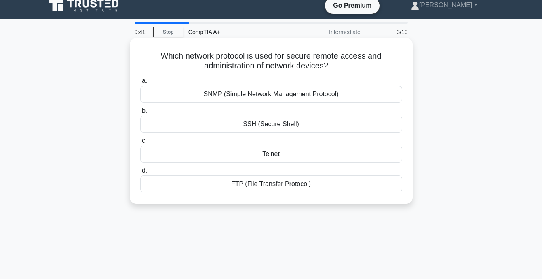
scroll to position [0, 0]
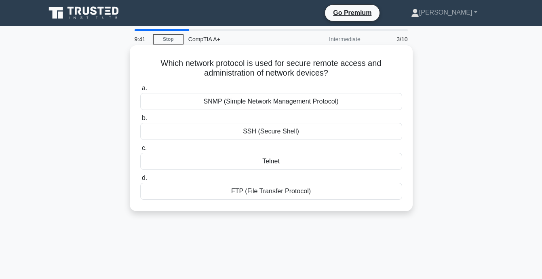
click at [372, 100] on div "SNMP (Simple Network Management Protocol)" at bounding box center [271, 101] width 262 height 17
click at [140, 91] on input "a. SNMP (Simple Network Management Protocol)" at bounding box center [140, 88] width 0 height 5
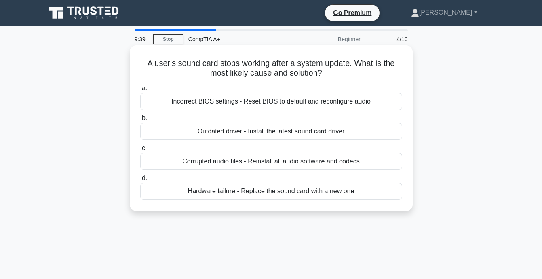
click at [335, 165] on div "Corrupted audio files - Reinstall all audio software and codecs" at bounding box center [271, 161] width 262 height 17
click at [140, 151] on input "c. Corrupted audio files - Reinstall all audio software and codecs" at bounding box center [140, 148] width 0 height 5
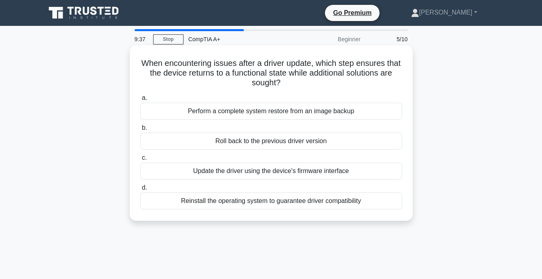
click at [328, 200] on div "Reinstall the operating system to guarantee driver compatibility" at bounding box center [271, 200] width 262 height 17
click at [140, 190] on input "d. Reinstall the operating system to guarantee driver compatibility" at bounding box center [140, 187] width 0 height 5
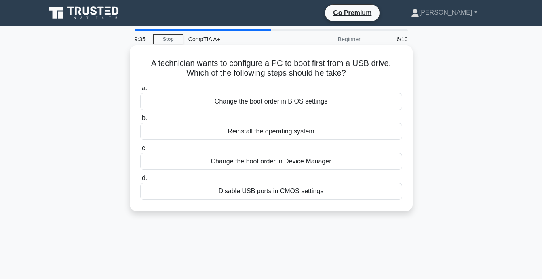
click at [340, 164] on div "Change the boot order in Device Manager" at bounding box center [271, 161] width 262 height 17
click at [140, 151] on input "c. Change the boot order in Device Manager" at bounding box center [140, 148] width 0 height 5
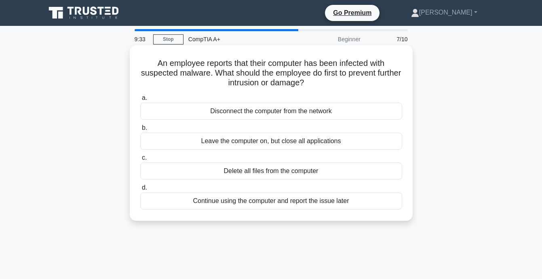
click at [357, 206] on div "Continue using the computer and report the issue later" at bounding box center [271, 200] width 262 height 17
click at [140, 190] on input "d. Continue using the computer and report the issue later" at bounding box center [140, 187] width 0 height 5
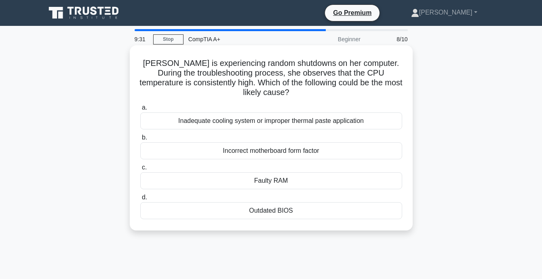
click at [368, 126] on div "Inadequate cooling system or improper thermal paste application" at bounding box center [271, 120] width 262 height 17
click at [140, 110] on input "a. Inadequate cooling system or improper thermal paste application" at bounding box center [140, 107] width 0 height 5
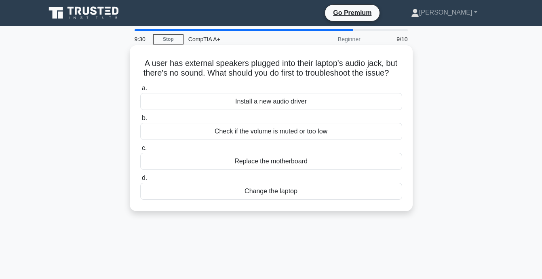
click at [359, 140] on div "Check if the volume is muted or too low" at bounding box center [271, 131] width 262 height 17
click at [140, 121] on input "b. Check if the volume is muted or too low" at bounding box center [140, 118] width 0 height 5
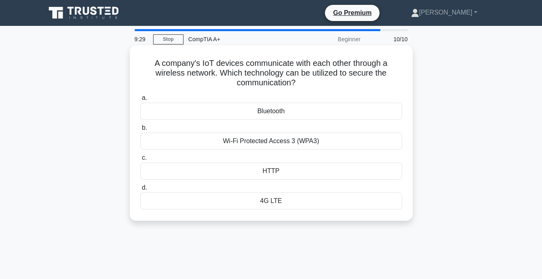
click at [358, 145] on div "Wi-Fi Protected Access 3 (WPA3)" at bounding box center [271, 141] width 262 height 17
click at [140, 131] on input "b. Wi-Fi Protected Access 3 (WPA3)" at bounding box center [140, 127] width 0 height 5
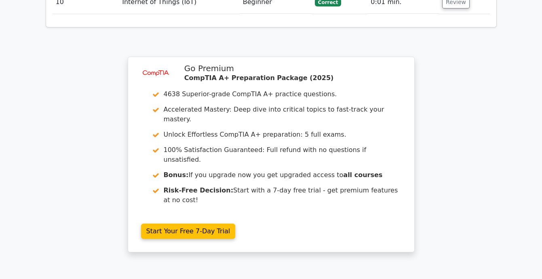
scroll to position [1473, 0]
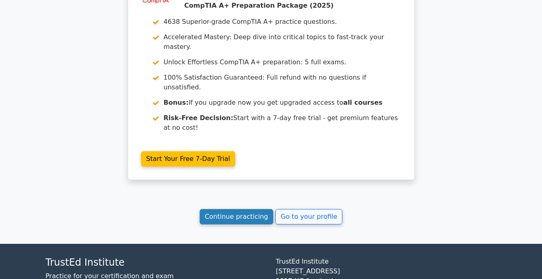
click at [250, 209] on link "Continue practicing" at bounding box center [237, 216] width 74 height 15
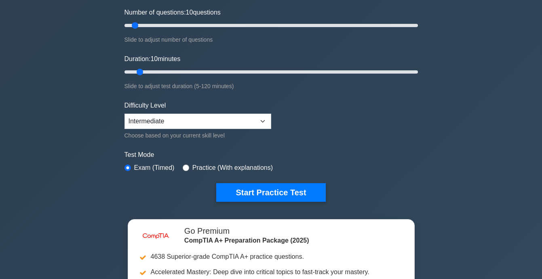
scroll to position [121, 0]
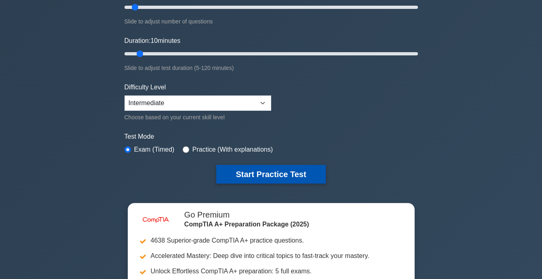
click at [300, 167] on button "Start Practice Test" at bounding box center [270, 174] width 109 height 19
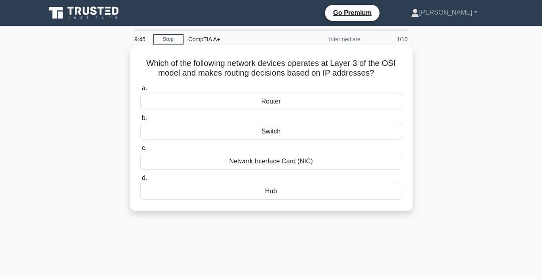
drag, startPoint x: 152, startPoint y: 59, endPoint x: 321, endPoint y: 192, distance: 214.7
click at [321, 192] on div "Which of the following network devices operates at Layer 3 of the OSI model and…" at bounding box center [271, 128] width 276 height 159
drag, startPoint x: 321, startPoint y: 192, endPoint x: 325, endPoint y: 189, distance: 4.9
click at [402, 95] on div "Router" at bounding box center [271, 101] width 262 height 17
click at [140, 91] on input "a. Router" at bounding box center [140, 88] width 0 height 5
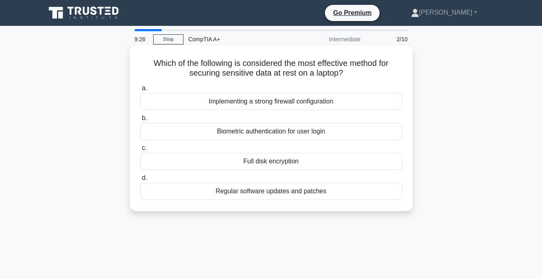
drag, startPoint x: 146, startPoint y: 64, endPoint x: 380, endPoint y: 193, distance: 266.8
click at [380, 193] on div "Which of the following is considered the most effective method for securing sen…" at bounding box center [271, 128] width 276 height 159
drag, startPoint x: 380, startPoint y: 193, endPoint x: 412, endPoint y: 138, distance: 63.4
copy div "Which of the following is considered the most effective method for securing sen…"
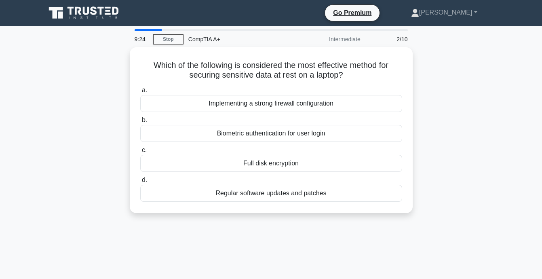
click at [447, 93] on div "Which of the following is considered the most effective method for securing sen…" at bounding box center [271, 134] width 461 height 175
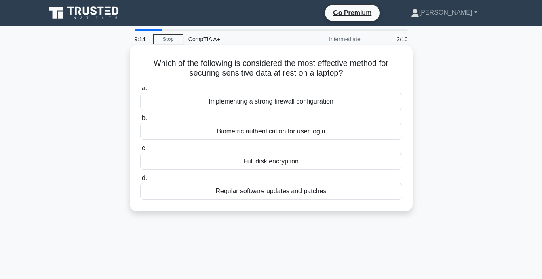
click at [309, 162] on div "Full disk encryption" at bounding box center [271, 161] width 262 height 17
click at [140, 151] on input "c. Full disk encryption" at bounding box center [140, 148] width 0 height 5
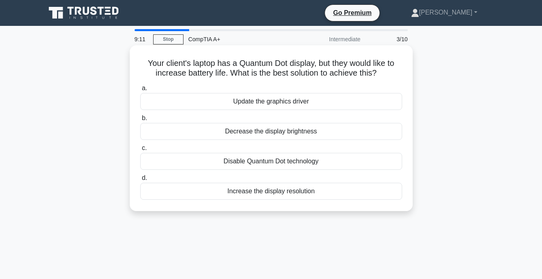
drag, startPoint x: 142, startPoint y: 64, endPoint x: 341, endPoint y: 191, distance: 236.1
click at [341, 191] on div "Your client's laptop has a Quantum Dot display, but they would like to increase…" at bounding box center [271, 128] width 276 height 159
copy div "Your client's laptop has a Quantum Dot display, but they would like to increase…"
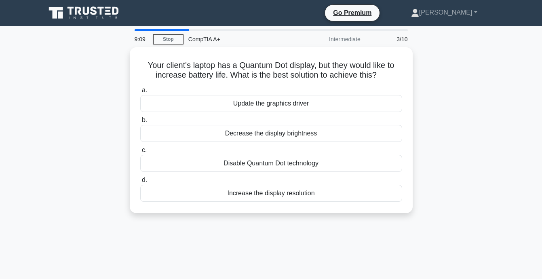
click at [458, 85] on div "Your client's laptop has a Quantum Dot display, but they would like to increase…" at bounding box center [271, 134] width 461 height 175
click at [456, 80] on div "Your client's laptop has a Quantum Dot display, but they would like to increase…" at bounding box center [271, 134] width 461 height 175
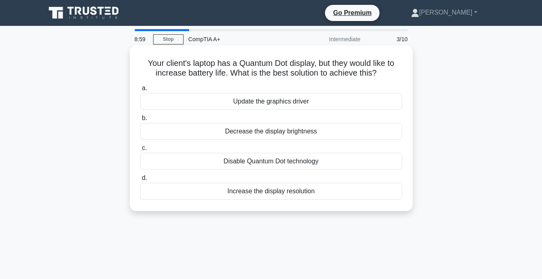
click at [243, 131] on div "Decrease the display brightness" at bounding box center [271, 131] width 262 height 17
click at [140, 121] on input "b. Decrease the display brightness" at bounding box center [140, 118] width 0 height 5
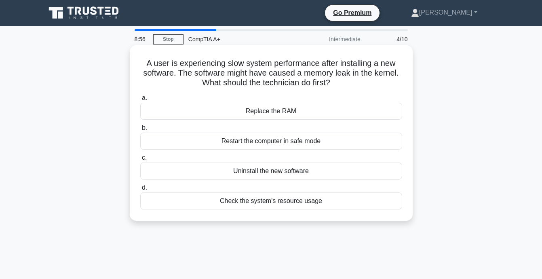
drag, startPoint x: 145, startPoint y: 65, endPoint x: 373, endPoint y: 195, distance: 262.7
click at [373, 195] on div "A user is experiencing slow system performance after installing a new software.…" at bounding box center [271, 133] width 276 height 169
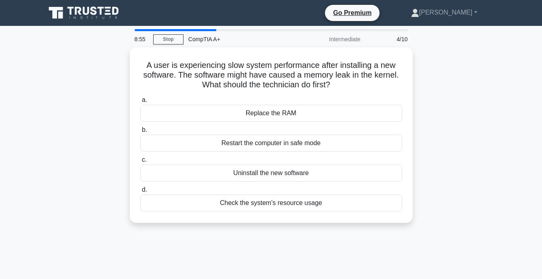
drag, startPoint x: 373, startPoint y: 195, endPoint x: 438, endPoint y: 179, distance: 67.1
copy div "A user is experiencing slow system performance after installing a new software.…"
click at [452, 63] on div "A user is experiencing slow system performance after installing a new software.…" at bounding box center [271, 139] width 461 height 185
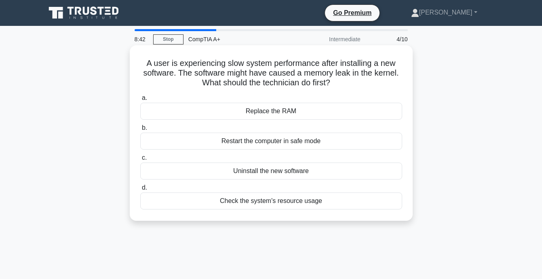
click at [376, 203] on div "Check the system's resource usage" at bounding box center [271, 200] width 262 height 17
click at [140, 190] on input "d. Check the system's resource usage" at bounding box center [140, 187] width 0 height 5
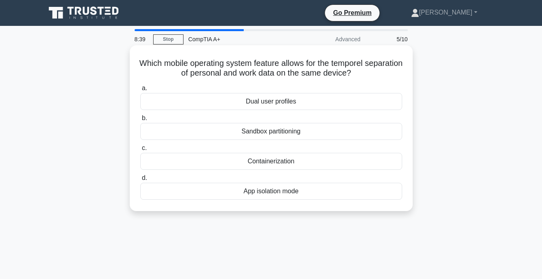
drag, startPoint x: 157, startPoint y: 64, endPoint x: 342, endPoint y: 200, distance: 229.8
click at [342, 200] on div "Which mobile operating system feature allows for the temporel separation of per…" at bounding box center [271, 128] width 276 height 159
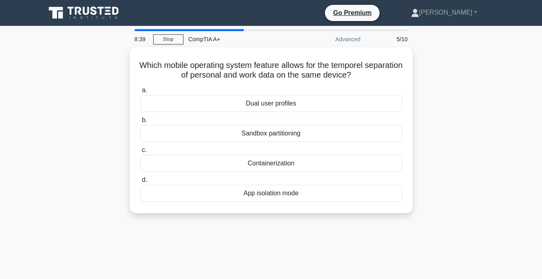
drag, startPoint x: 342, startPoint y: 200, endPoint x: 460, endPoint y: 137, distance: 133.6
copy div "Which mobile operating system feature allows for the temporel separation of per…"
click at [454, 113] on div "Which mobile operating system feature allows for the temporel separation of per…" at bounding box center [271, 134] width 461 height 175
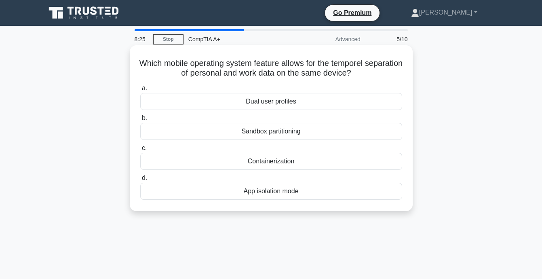
click at [344, 164] on div "Containerization" at bounding box center [271, 161] width 262 height 17
click at [140, 151] on input "c. Containerization" at bounding box center [140, 148] width 0 height 5
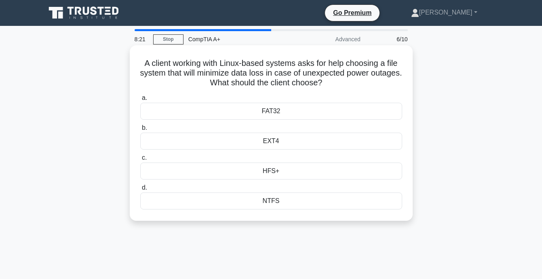
drag, startPoint x: 146, startPoint y: 63, endPoint x: 360, endPoint y: 204, distance: 255.8
click at [360, 204] on div "A client working with Linux-based systems asks for help choosing a file system …" at bounding box center [271, 133] width 276 height 169
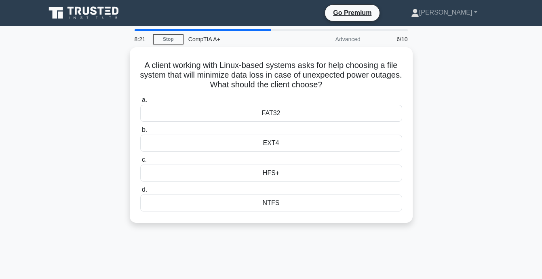
drag, startPoint x: 360, startPoint y: 204, endPoint x: 448, endPoint y: 149, distance: 104.2
copy div "A client working with Linux-based systems asks for help choosing a file system …"
click at [457, 143] on div "A client working with Linux-based systems asks for help choosing a file system …" at bounding box center [271, 139] width 461 height 185
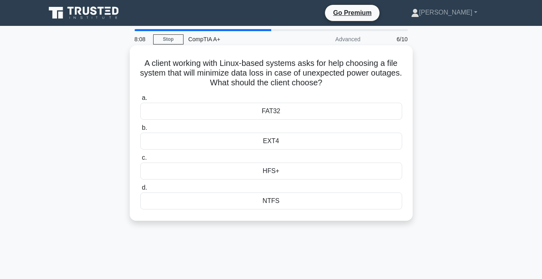
click at [382, 140] on div "EXT4" at bounding box center [271, 141] width 262 height 17
click at [140, 131] on input "b. EXT4" at bounding box center [140, 127] width 0 height 5
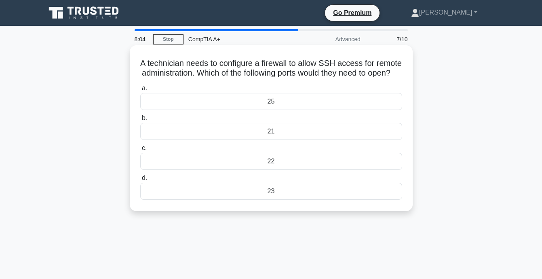
drag, startPoint x: 151, startPoint y: 66, endPoint x: 324, endPoint y: 219, distance: 230.2
click at [324, 211] on div "A technician needs to configure a firewall to allow SSH access for remote admin…" at bounding box center [271, 128] width 283 height 166
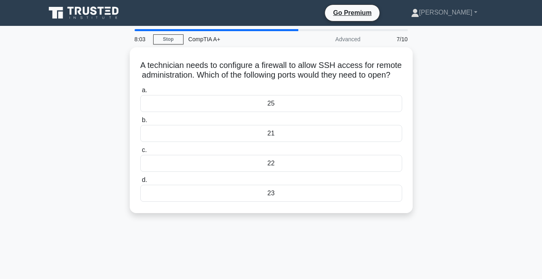
drag, startPoint x: 324, startPoint y: 219, endPoint x: 450, endPoint y: 190, distance: 129.8
copy div "A technician needs to configure a firewall to allow SSH access for remote admin…"
click at [445, 76] on div "A technician needs to configure a firewall to allow SSH access for remote admin…" at bounding box center [271, 134] width 461 height 175
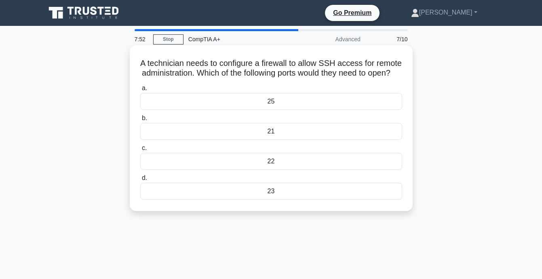
click at [284, 170] on div "22" at bounding box center [271, 161] width 262 height 17
click at [140, 151] on input "c. 22" at bounding box center [140, 148] width 0 height 5
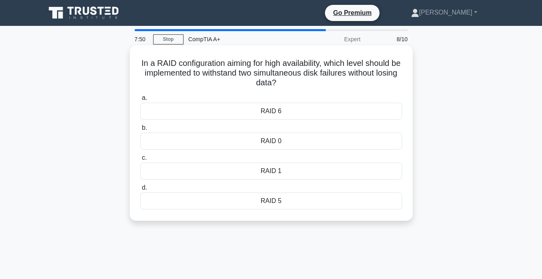
drag, startPoint x: 144, startPoint y: 62, endPoint x: 370, endPoint y: 217, distance: 274.2
click at [370, 217] on div "In a RAID configuration aiming for high availability, which level should be imp…" at bounding box center [271, 133] width 276 height 169
copy div "n a RAID configuration aiming for high availability, which level should be impl…"
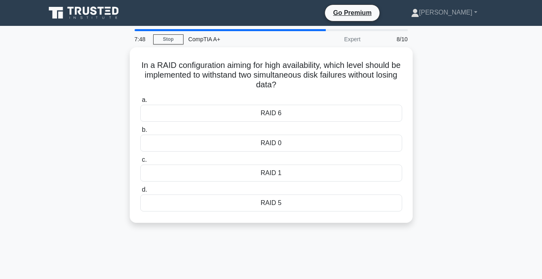
click at [451, 89] on div "In a RAID configuration aiming for high availability, which level should be imp…" at bounding box center [271, 139] width 461 height 185
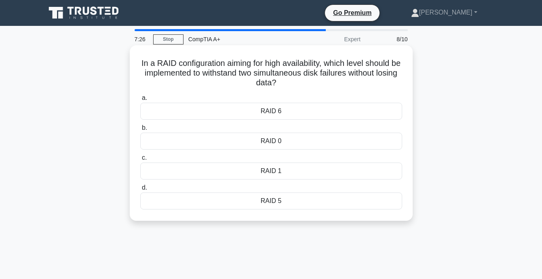
click at [382, 112] on div "RAID 6" at bounding box center [271, 111] width 262 height 17
click at [140, 101] on input "a. RAID 6" at bounding box center [140, 97] width 0 height 5
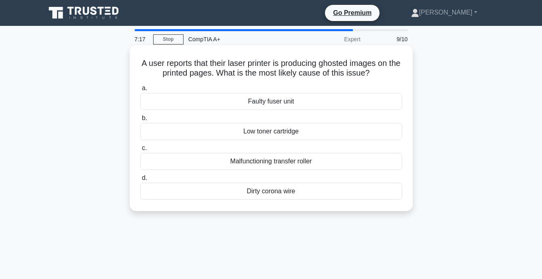
drag, startPoint x: 298, startPoint y: 128, endPoint x: 393, endPoint y: 207, distance: 123.6
click at [393, 207] on div "A user reports that their laser printer is producing ghosted images on the prin…" at bounding box center [271, 128] width 276 height 159
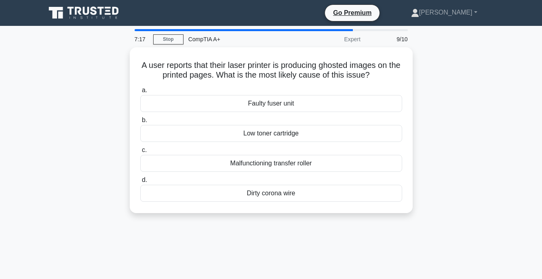
drag, startPoint x: 393, startPoint y: 207, endPoint x: 445, endPoint y: 114, distance: 107.1
copy div "A user reports that their laser printer is producing ghosted images on the prin…"
click at [447, 110] on div "A user reports that their laser printer is producing ghosted images on the prin…" at bounding box center [271, 134] width 461 height 175
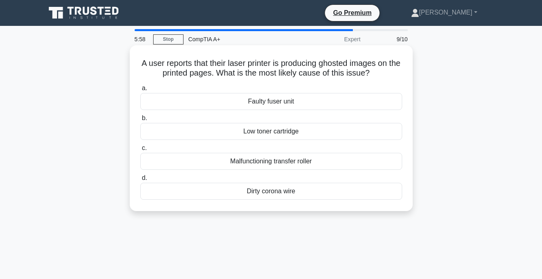
click at [368, 164] on div "Malfunctioning transfer roller" at bounding box center [271, 161] width 262 height 17
click at [140, 151] on input "c. Malfunctioning transfer roller" at bounding box center [140, 148] width 0 height 5
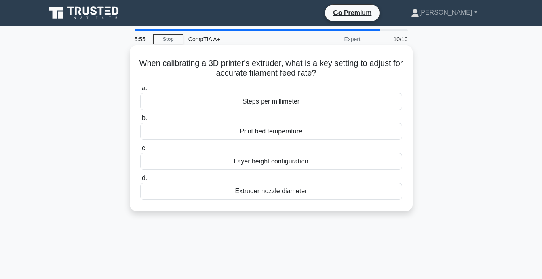
drag, startPoint x: 145, startPoint y: 63, endPoint x: 370, endPoint y: 189, distance: 258.4
click at [370, 189] on div "When calibrating a 3D printer's extruder, what is a key setting to adjust for a…" at bounding box center [271, 128] width 276 height 159
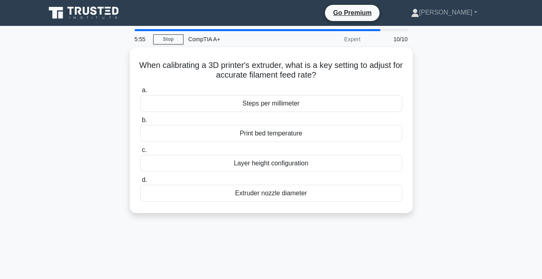
drag, startPoint x: 370, startPoint y: 189, endPoint x: 446, endPoint y: 114, distance: 106.6
copy div "When calibrating a 3D printer's extruder, what is a key setting to adjust for a…"
click at [447, 93] on div "When calibrating a 3D printer's extruder, what is a key setting to adjust for a…" at bounding box center [271, 134] width 461 height 175
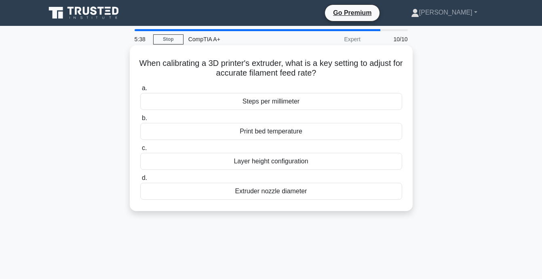
click at [380, 102] on div "Steps per millimeter" at bounding box center [271, 101] width 262 height 17
click at [140, 91] on input "a. Steps per millimeter" at bounding box center [140, 88] width 0 height 5
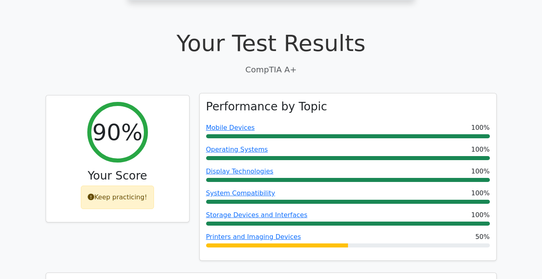
scroll to position [202, 0]
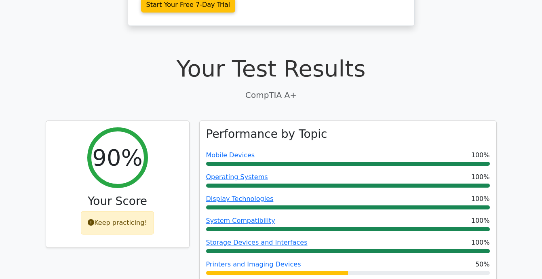
drag, startPoint x: 543, startPoint y: 3, endPoint x: 348, endPoint y: 18, distance: 195.8
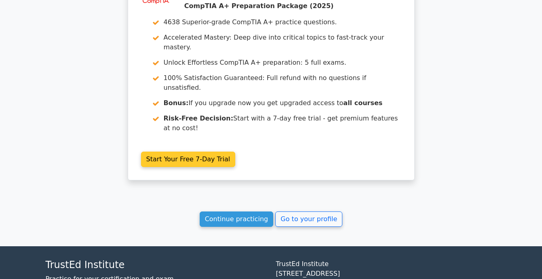
scroll to position [1398, 0]
